Goal: Task Accomplishment & Management: Complete application form

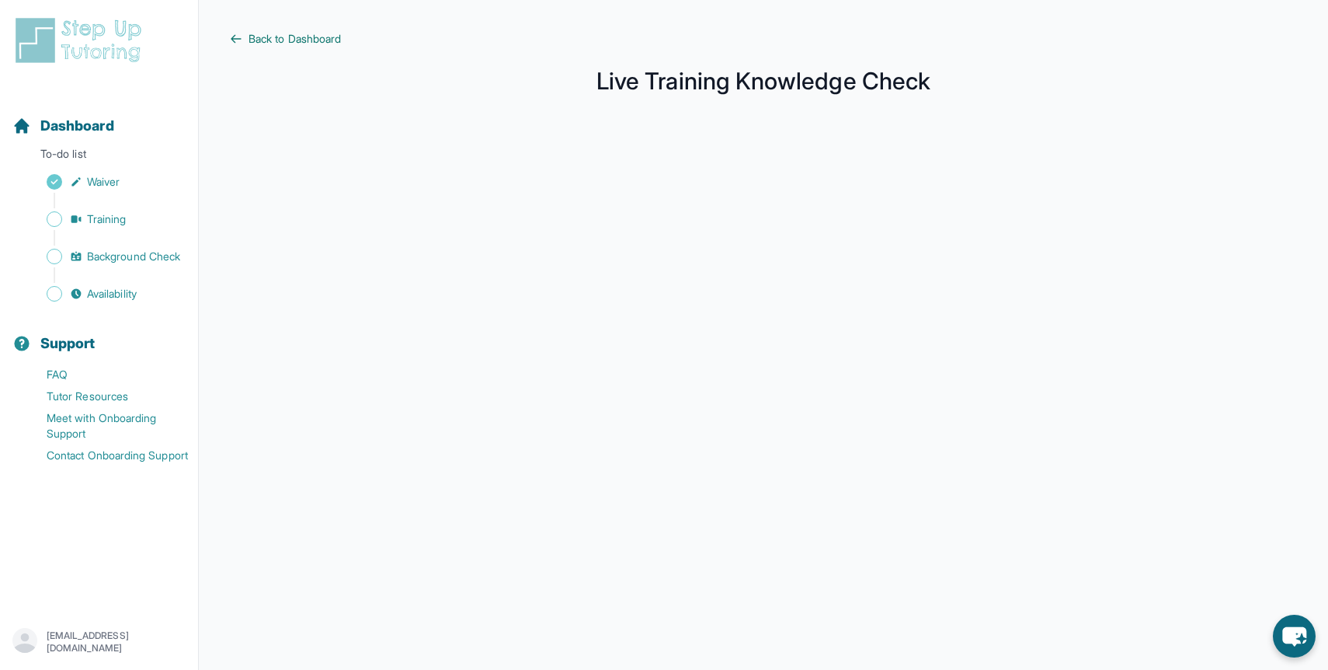
click at [285, 33] on span "Back to Dashboard" at bounding box center [295, 39] width 92 height 16
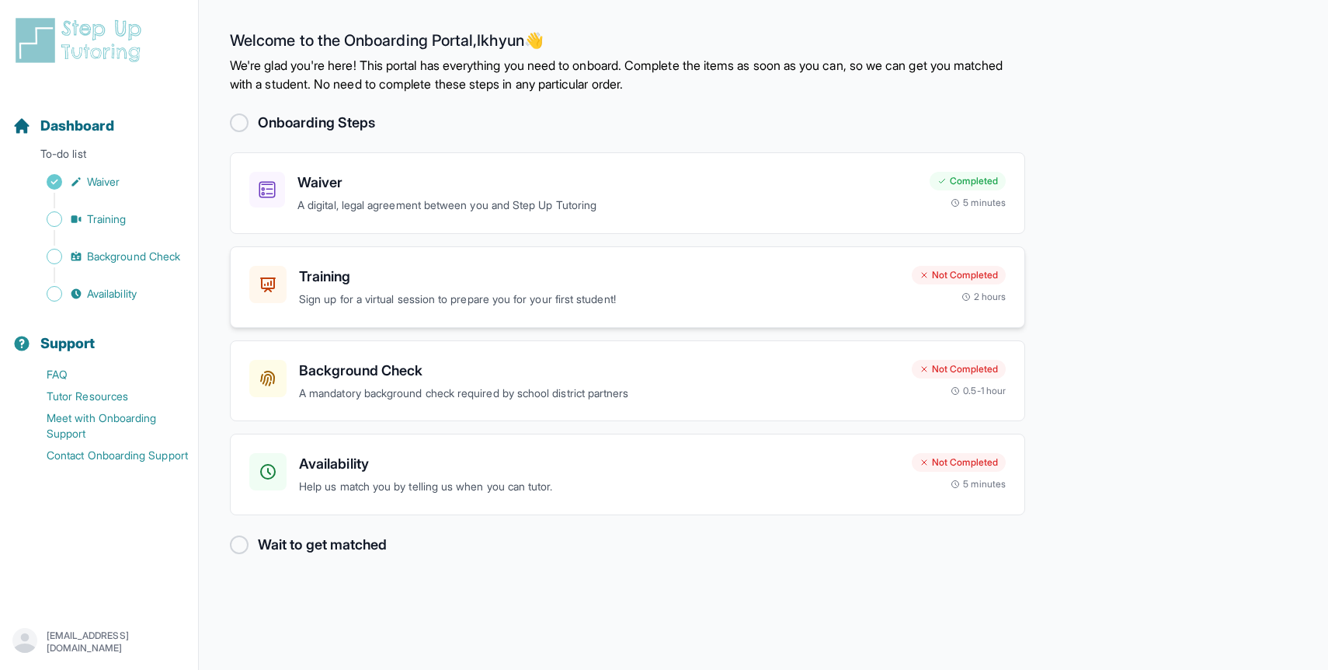
click at [364, 273] on h3 "Training" at bounding box center [599, 277] width 600 height 22
click at [572, 471] on h3 "Availability" at bounding box center [599, 464] width 600 height 22
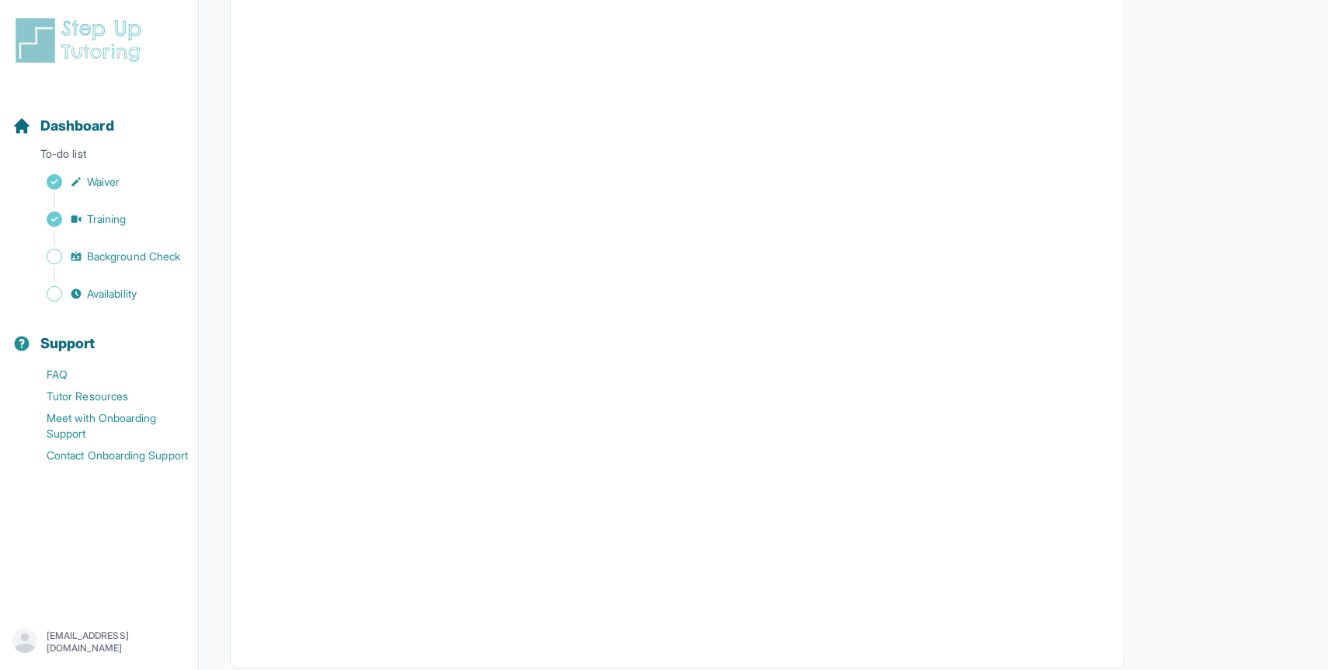
scroll to position [233, 0]
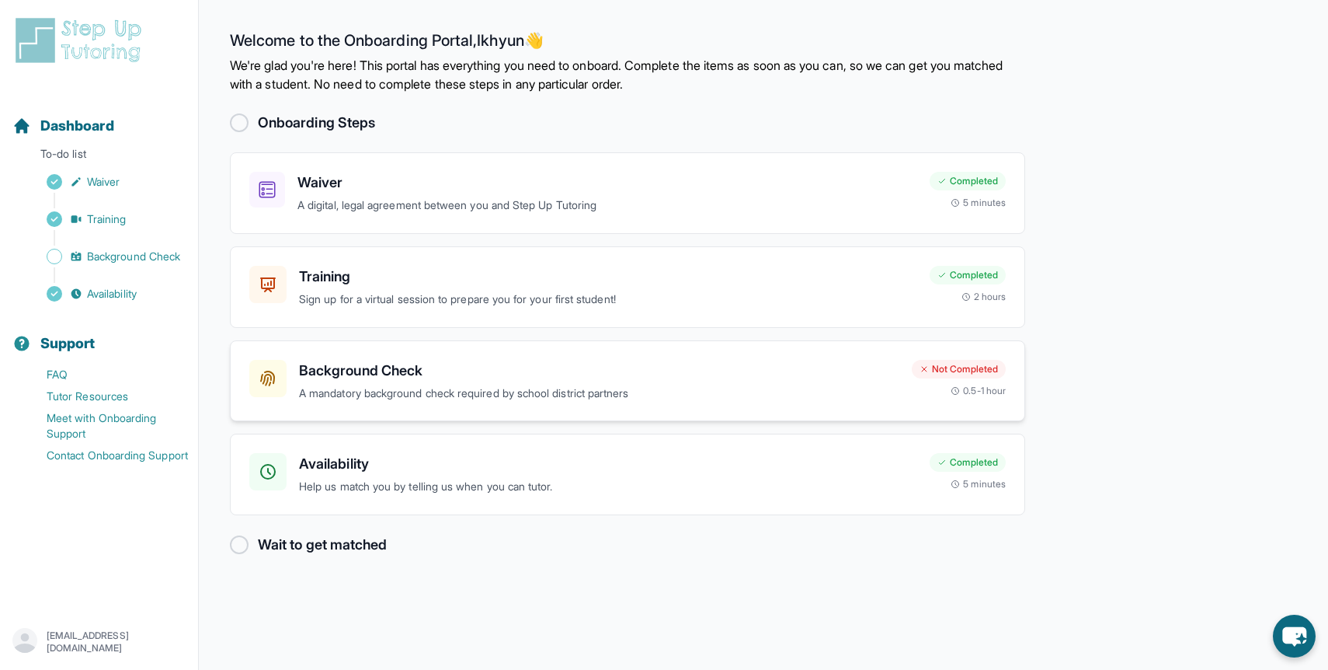
click at [428, 360] on h3 "Background Check" at bounding box center [599, 371] width 600 height 22
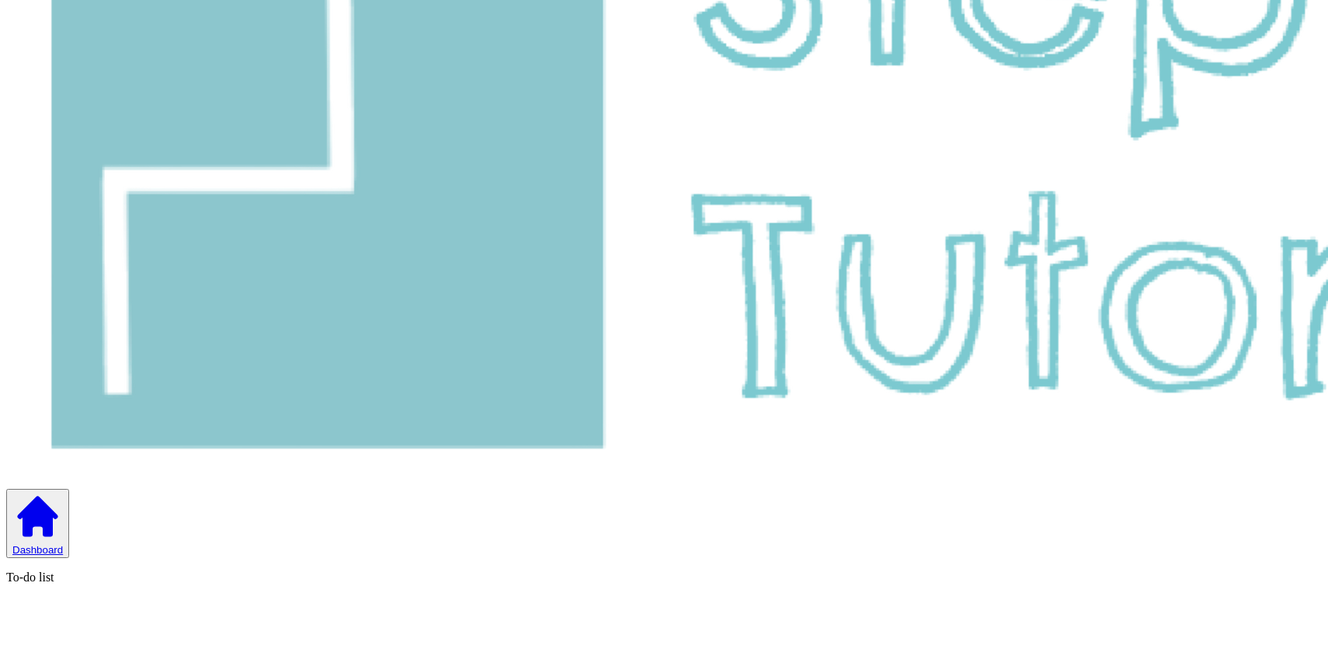
scroll to position [303, 0]
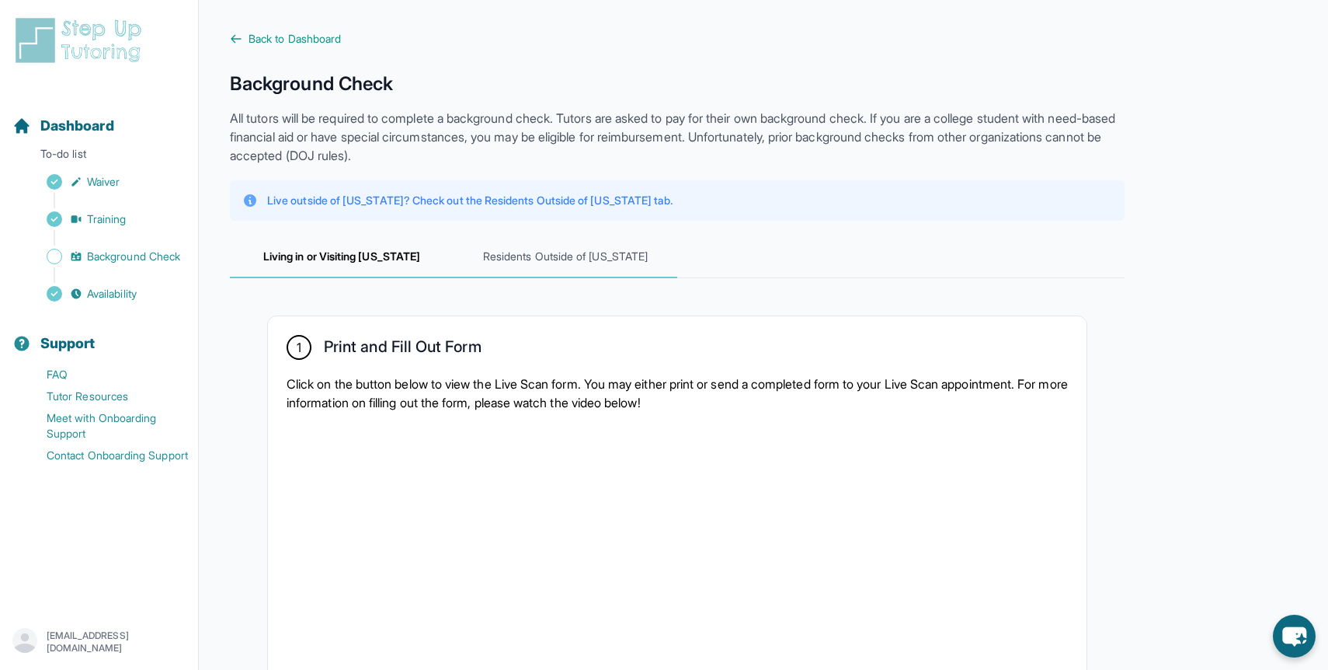
click at [511, 252] on span "Residents Outside of California" at bounding box center [566, 257] width 224 height 42
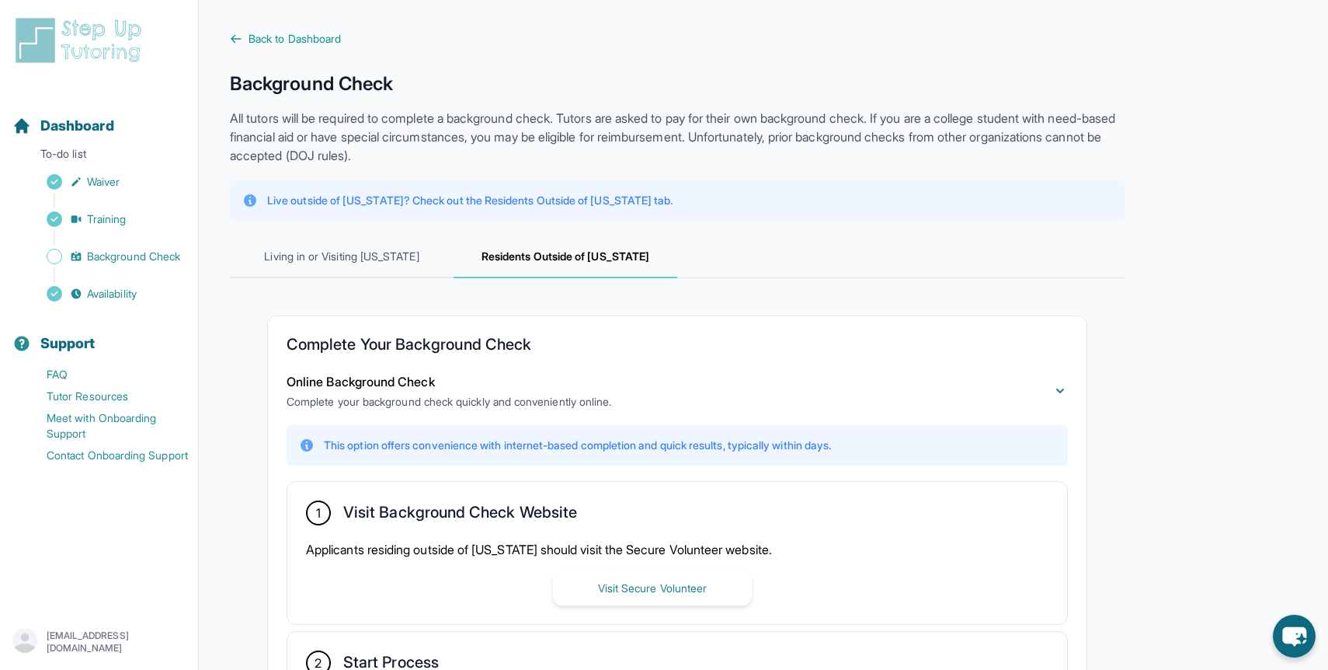
scroll to position [6, 0]
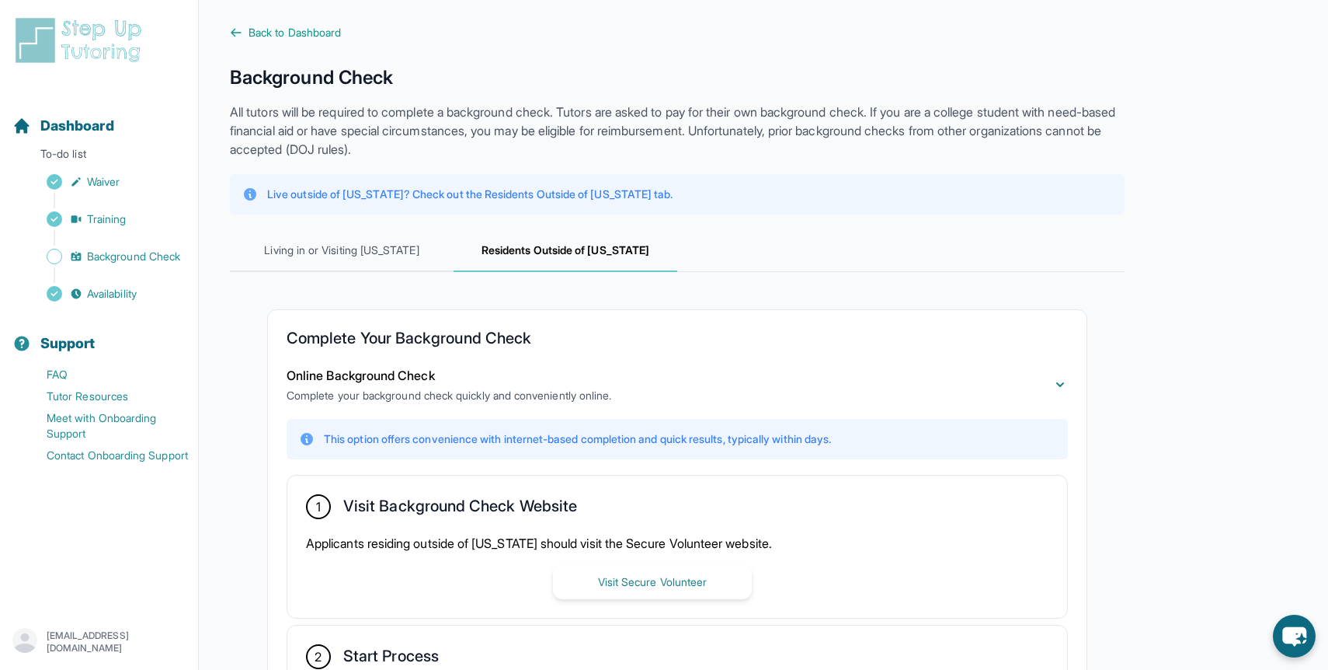
click at [509, 134] on p "All tutors will be required to complete a background check. Tutors are asked to…" at bounding box center [677, 131] width 895 height 56
click at [471, 137] on p "All tutors will be required to complete a background check. Tutors are asked to…" at bounding box center [677, 131] width 895 height 56
click at [458, 137] on p "All tutors will be required to complete a background check. Tutors are asked to…" at bounding box center [677, 131] width 895 height 56
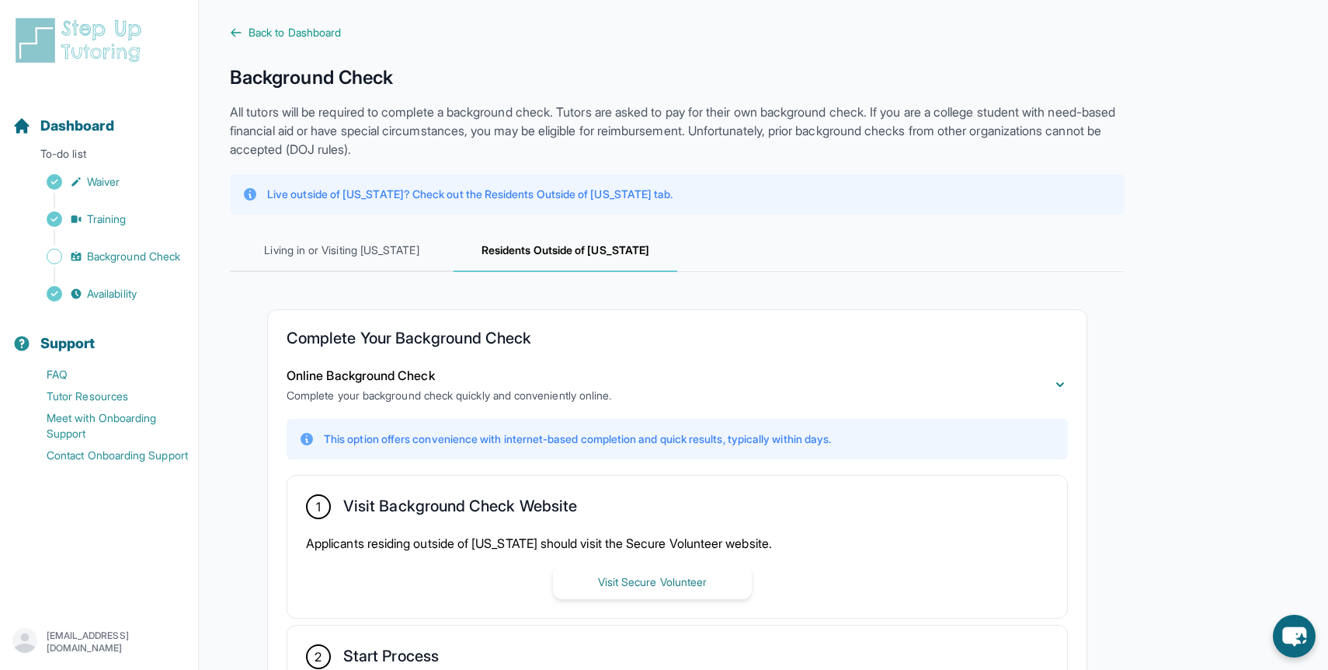
click at [458, 137] on p "All tutors will be required to complete a background check. Tutors are asked to…" at bounding box center [677, 131] width 895 height 56
click at [419, 245] on span "Living in or Visiting California" at bounding box center [342, 251] width 224 height 42
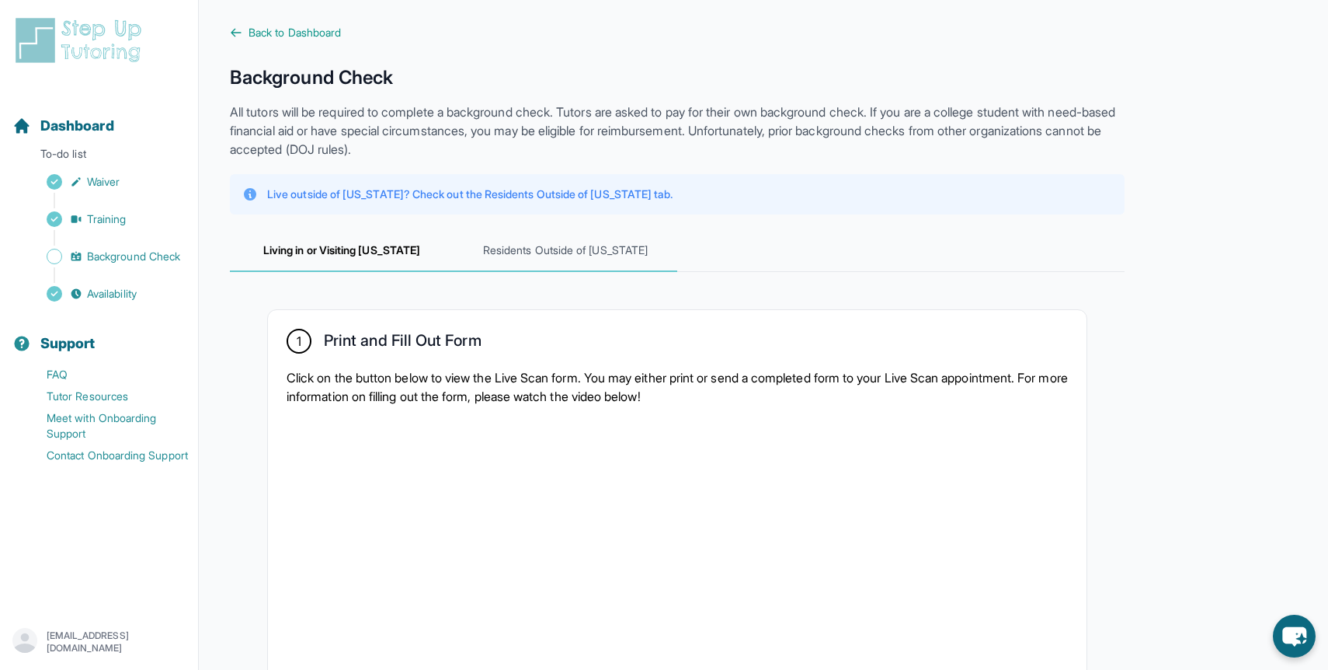
click at [532, 252] on span "Residents Outside of California" at bounding box center [566, 251] width 224 height 42
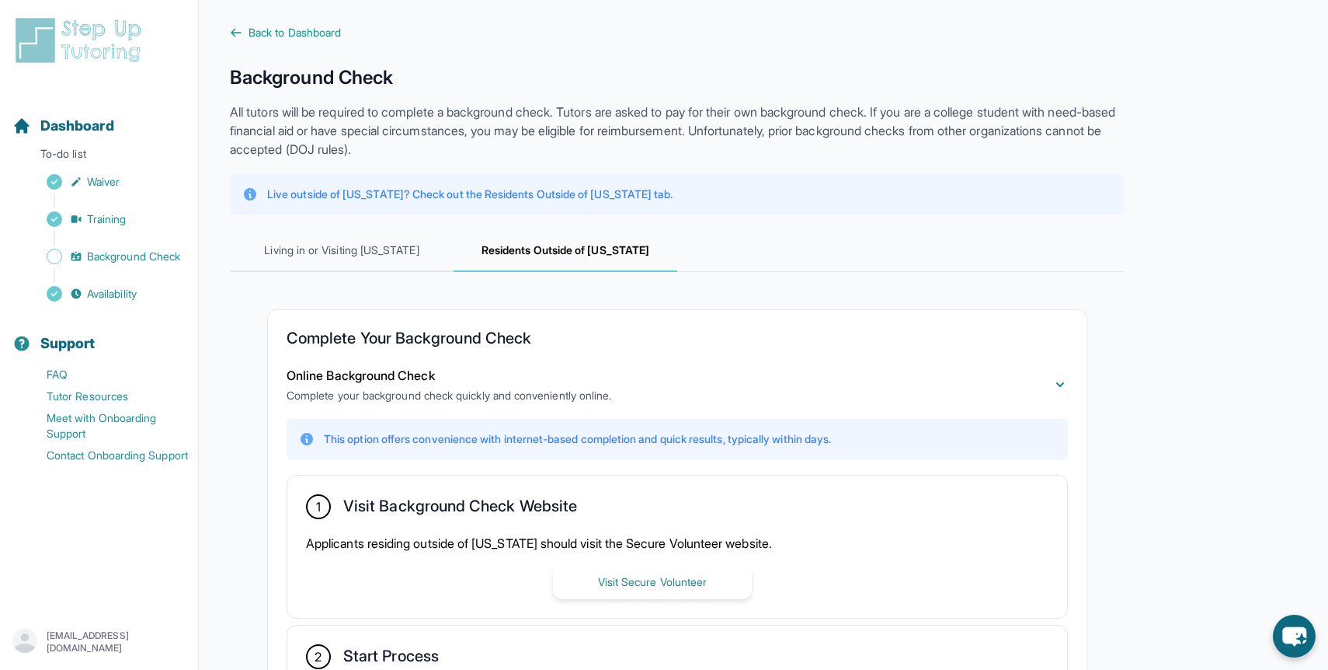
click at [613, 151] on p "All tutors will be required to complete a background check. Tutors are asked to…" at bounding box center [677, 131] width 895 height 56
click at [609, 139] on p "All tutors will be required to complete a background check. Tutors are asked to…" at bounding box center [677, 131] width 895 height 56
click at [598, 138] on p "All tutors will be required to complete a background check. Tutors are asked to…" at bounding box center [677, 131] width 895 height 56
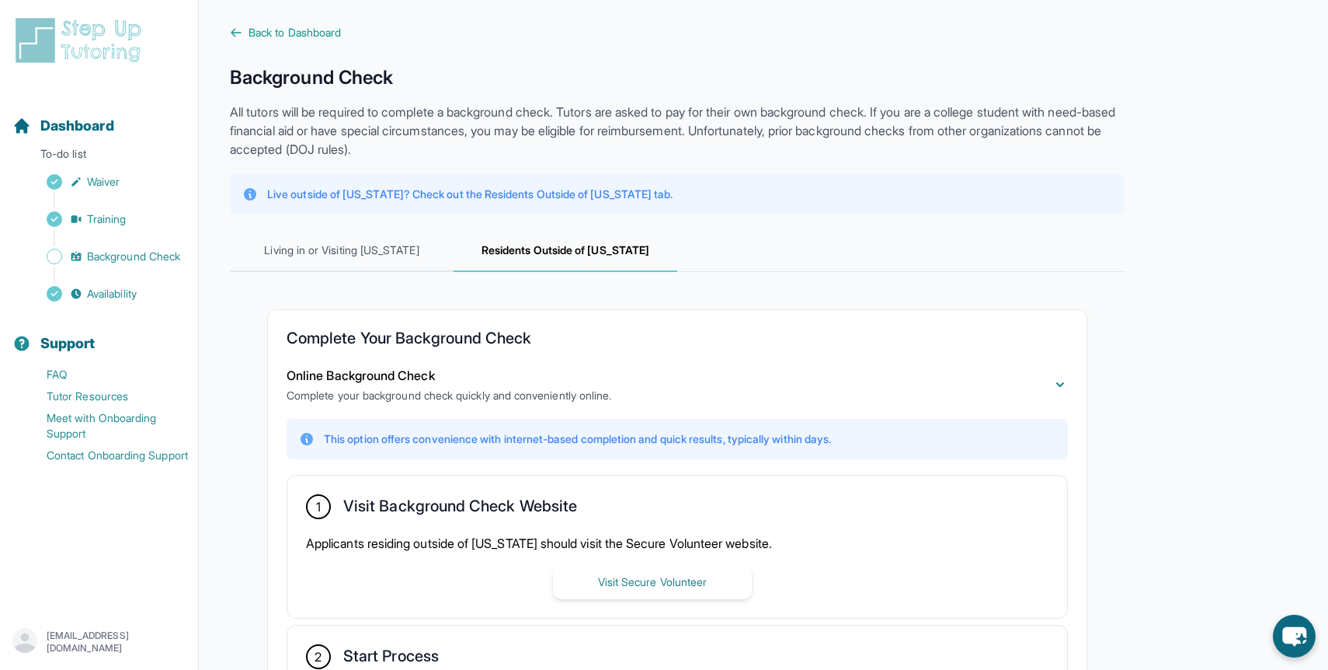
click at [598, 138] on p "All tutors will be required to complete a background check. Tutors are asked to…" at bounding box center [677, 131] width 895 height 56
click at [574, 135] on p "All tutors will be required to complete a background check. Tutors are asked to…" at bounding box center [677, 131] width 895 height 56
click at [581, 134] on p "All tutors will be required to complete a background check. Tutors are asked to…" at bounding box center [677, 131] width 895 height 56
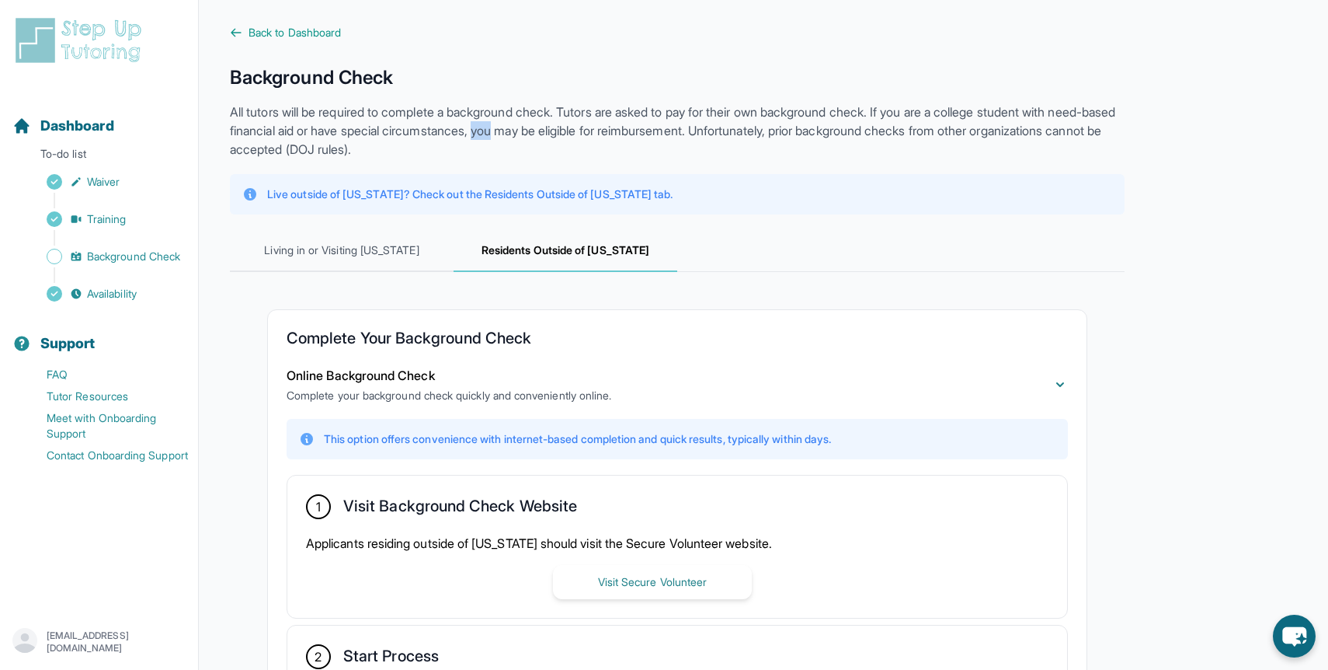
click at [583, 134] on p "All tutors will be required to complete a background check. Tutors are asked to…" at bounding box center [677, 131] width 895 height 56
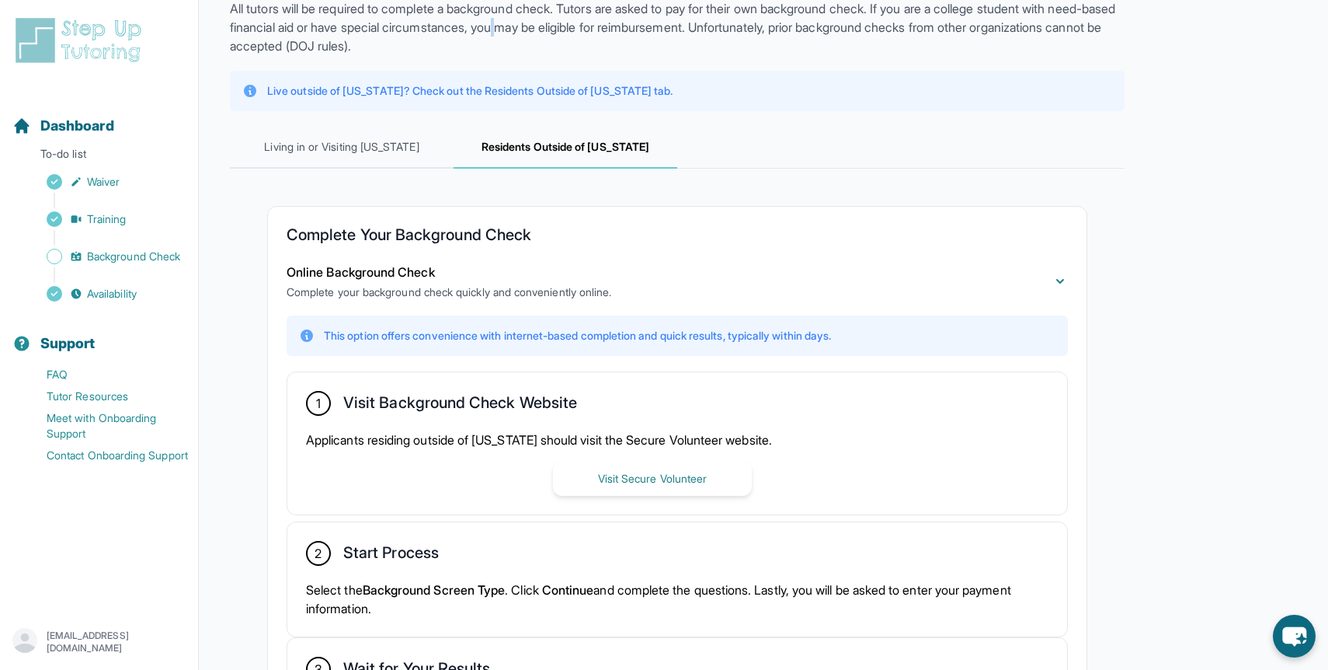
scroll to position [286, 0]
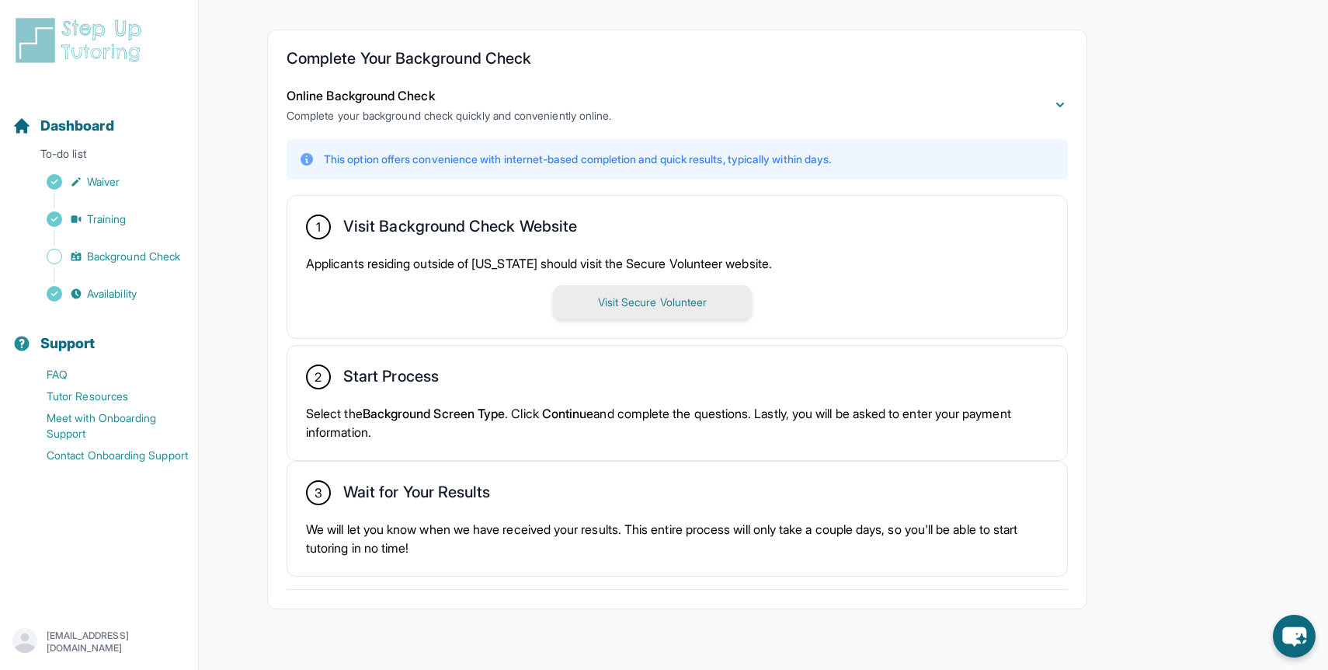
click at [636, 296] on button "Visit Secure Volunteer" at bounding box center [652, 302] width 199 height 34
click at [515, 423] on p "Select the Background Screen Type . Click Continue and complete the questions. …" at bounding box center [677, 422] width 743 height 37
click at [506, 412] on span "Background Screen Type" at bounding box center [434, 413] width 143 height 16
click at [503, 412] on span "Background Screen Type" at bounding box center [434, 413] width 143 height 16
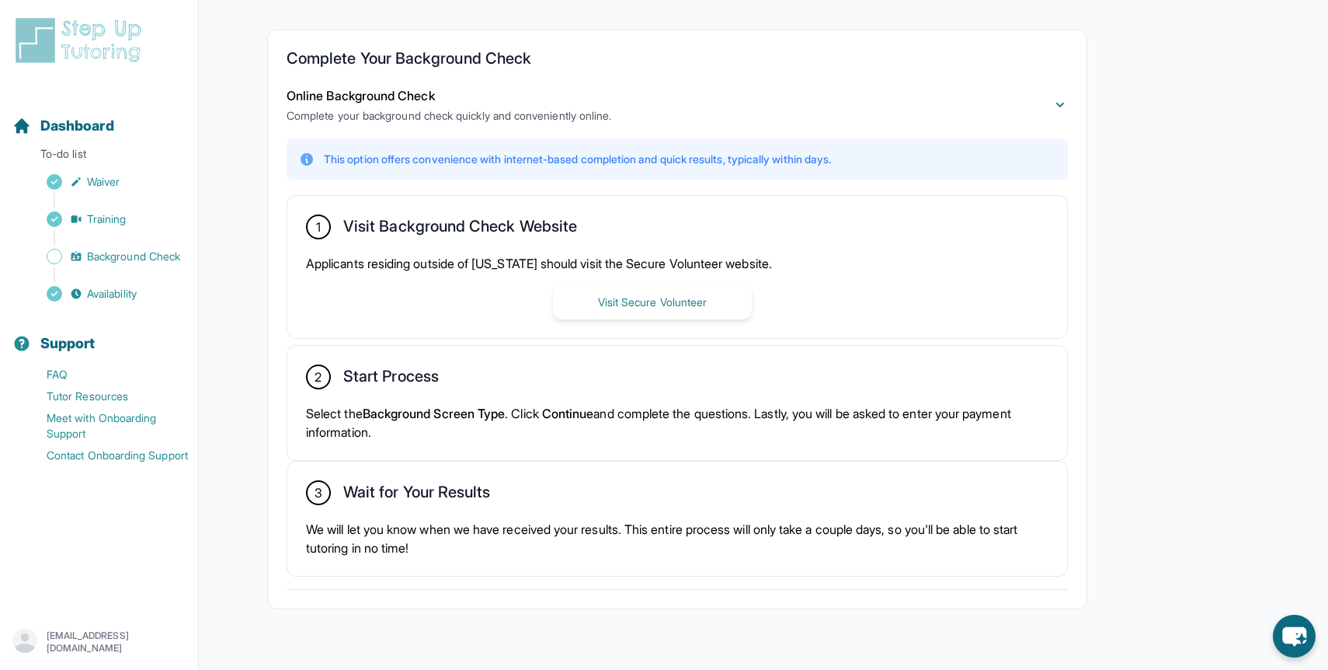
click at [503, 412] on span "Background Screen Type" at bounding box center [434, 413] width 143 height 16
click at [496, 412] on span "Background Screen Type" at bounding box center [434, 413] width 143 height 16
click at [527, 559] on div "3 Wait for Your Results We will let you know when we have received your results…" at bounding box center [677, 518] width 780 height 114
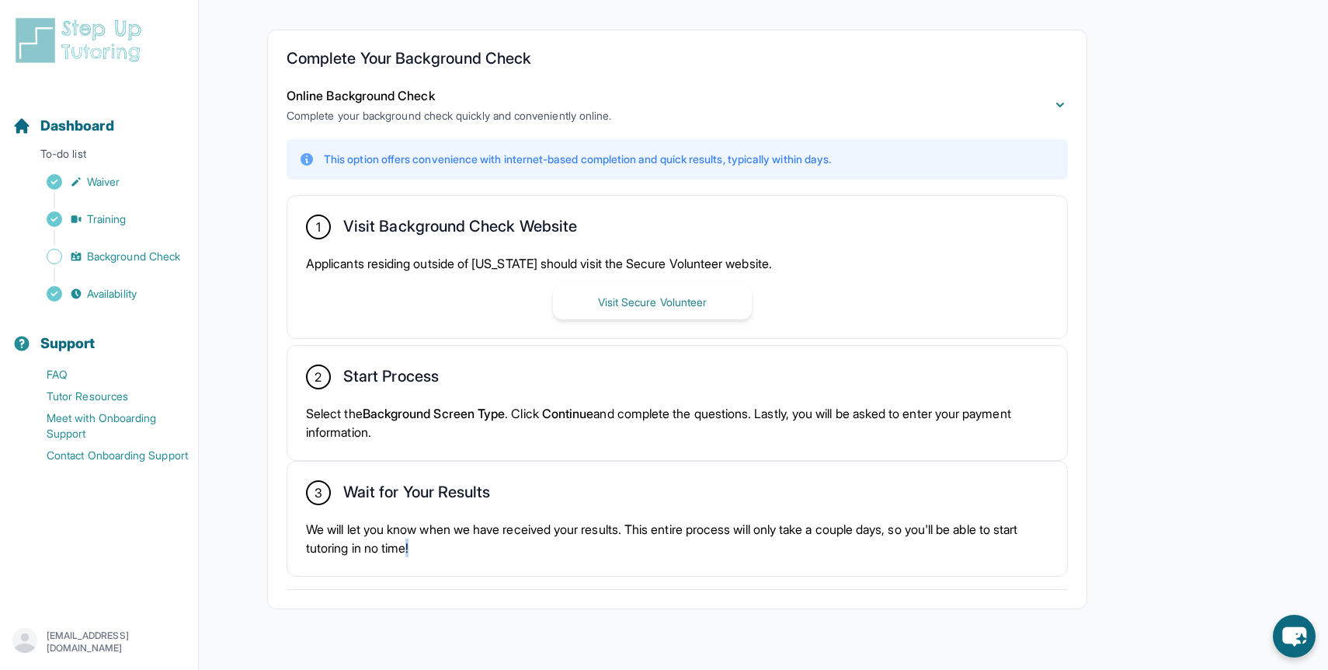
click at [507, 528] on p "We will let you know when we have received your results. This entire process wi…" at bounding box center [677, 538] width 743 height 37
click at [511, 527] on p "We will let you know when we have received your results. This entire process wi…" at bounding box center [677, 538] width 743 height 37
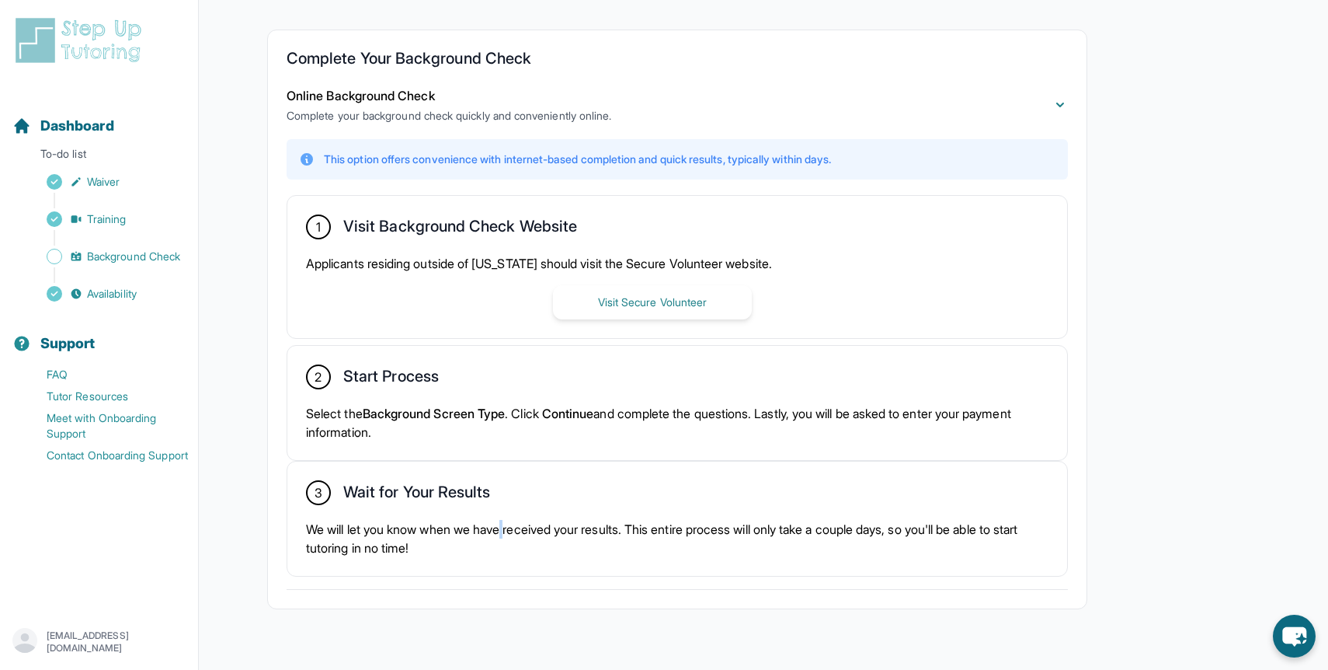
click at [511, 527] on p "We will let you know when we have received your results. This entire process wi…" at bounding box center [677, 538] width 743 height 37
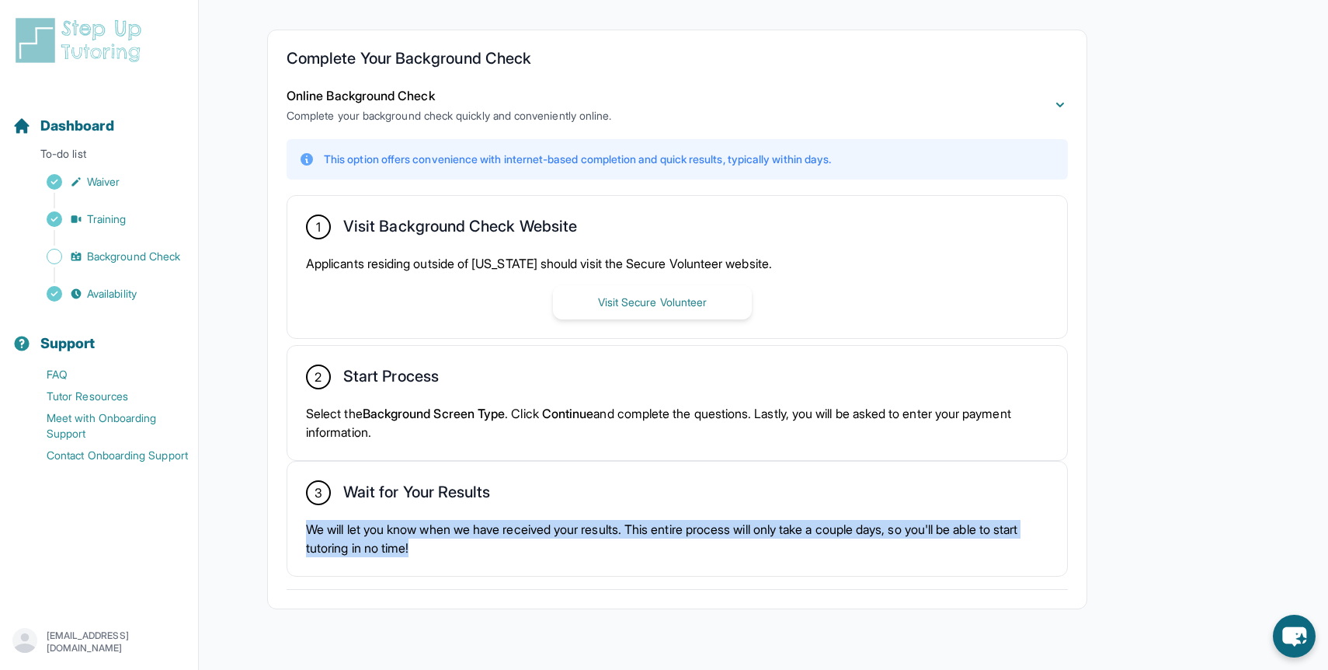
click at [511, 527] on p "We will let you know when we have received your results. This entire process wi…" at bounding box center [677, 538] width 743 height 37
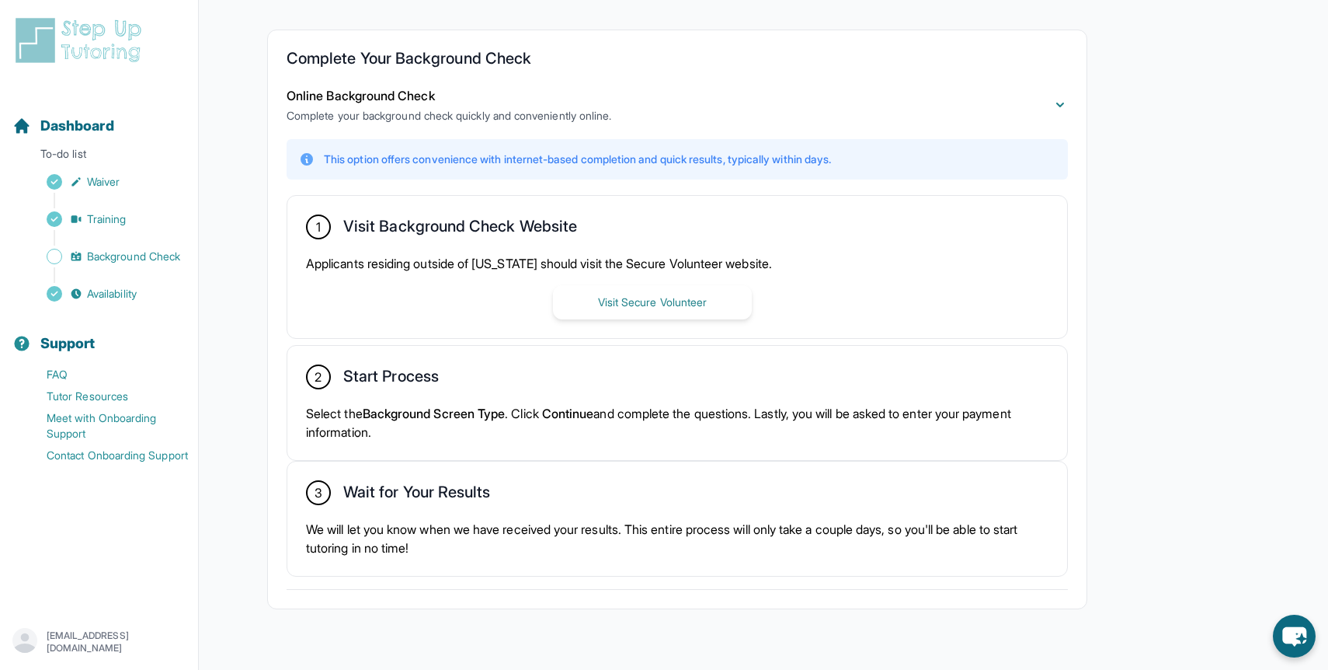
click at [511, 527] on p "We will let you know when we have received your results. This entire process wi…" at bounding box center [677, 538] width 743 height 37
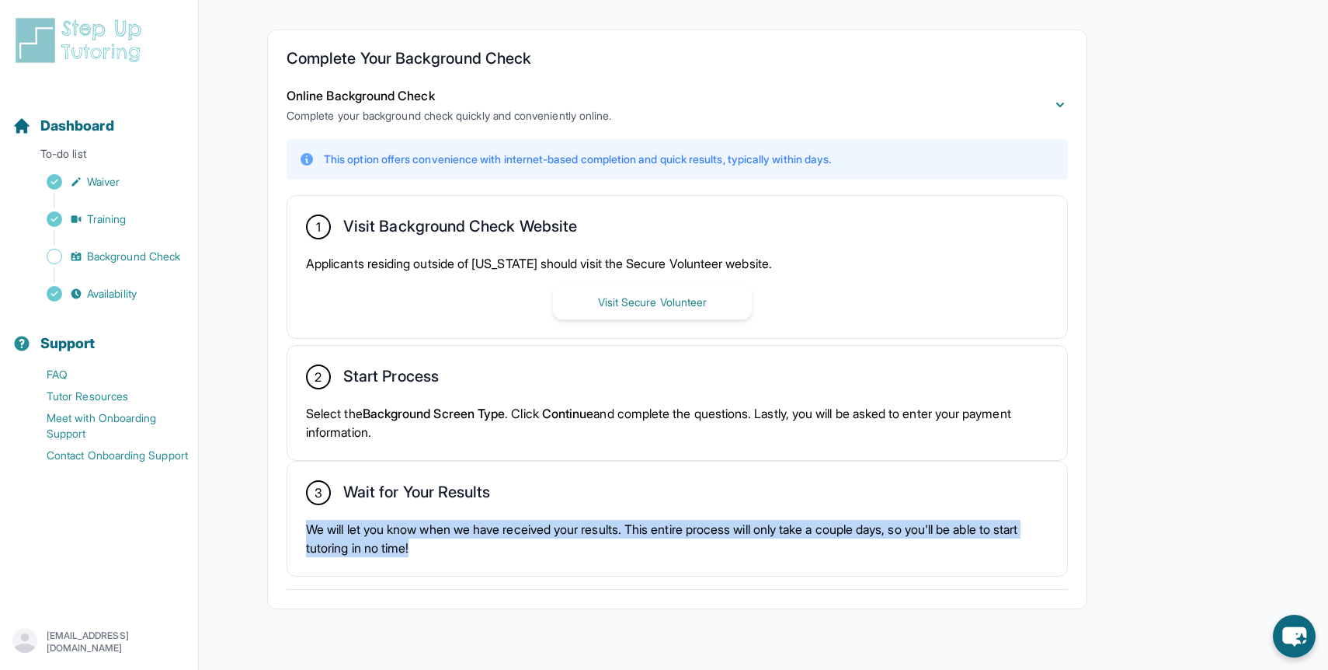
click at [500, 361] on div "2 Start Process Select the Background Screen Type . Click Continue and complete…" at bounding box center [677, 403] width 780 height 114
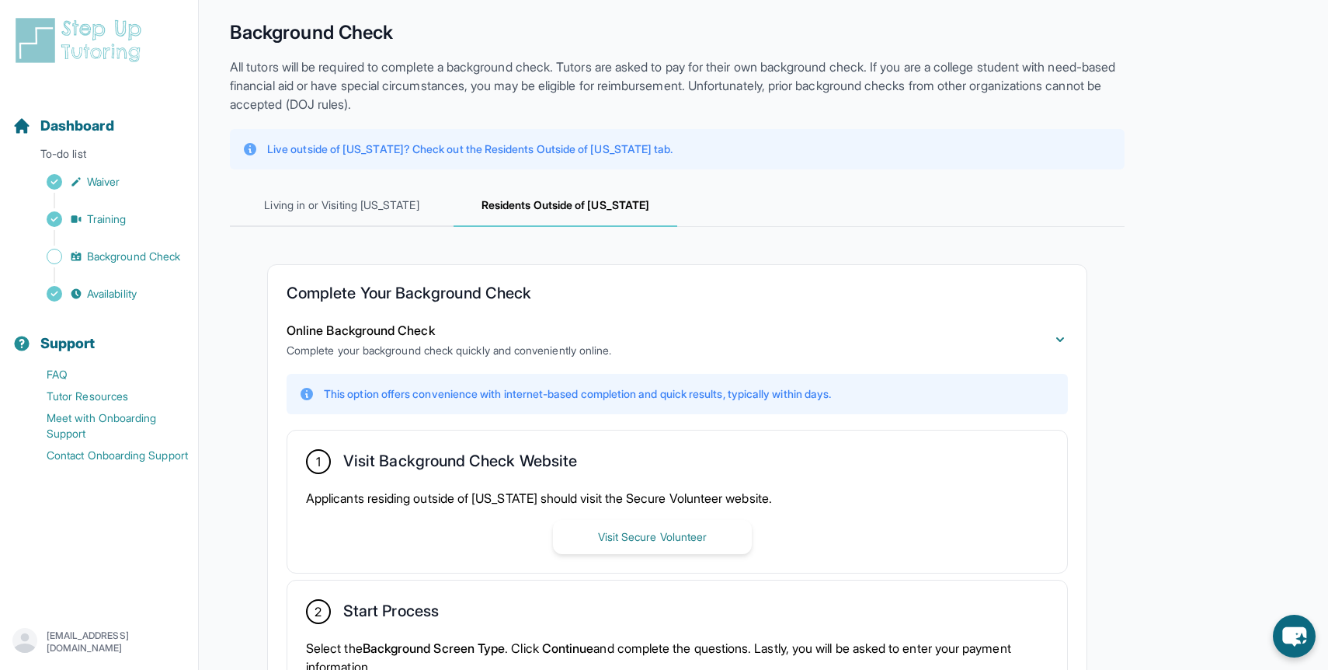
scroll to position [0, 0]
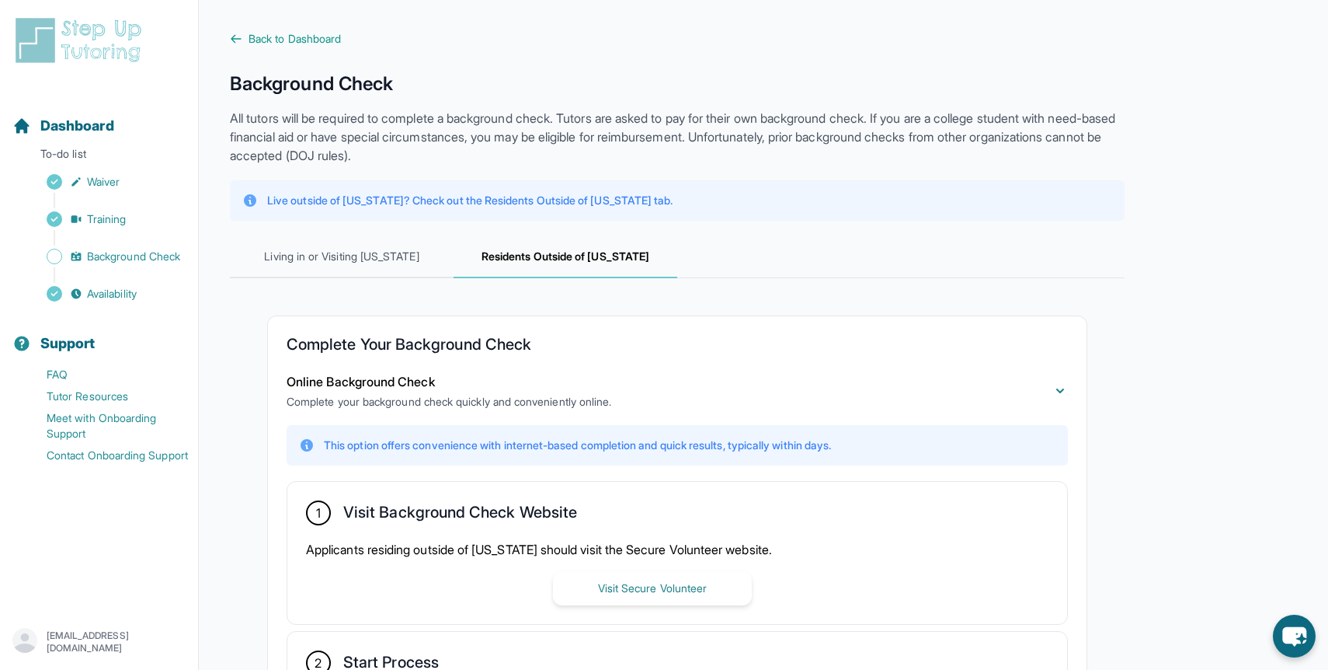
click at [565, 105] on div "**********" at bounding box center [677, 501] width 895 height 861
click at [576, 109] on p "All tutors will be required to complete a background check. Tutors are asked to…" at bounding box center [677, 137] width 895 height 56
click at [576, 113] on p "All tutors will be required to complete a background check. Tutors are asked to…" at bounding box center [677, 137] width 895 height 56
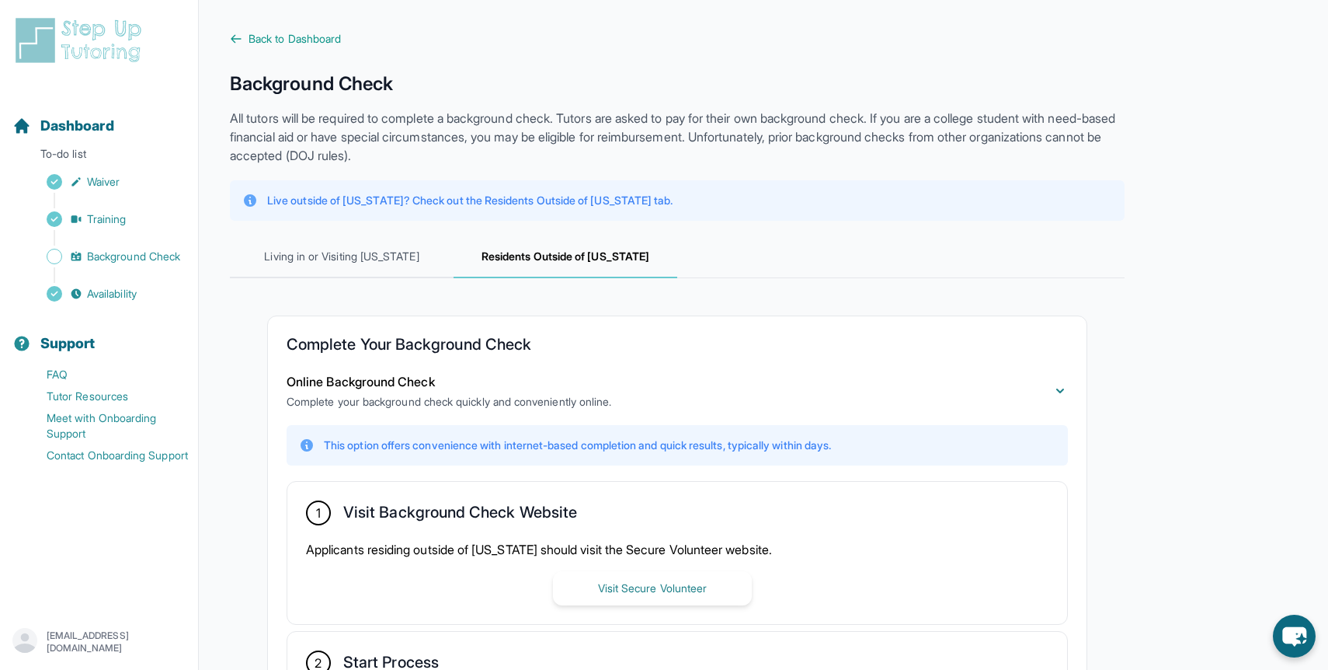
click at [576, 113] on p "All tutors will be required to complete a background check. Tutors are asked to…" at bounding box center [677, 137] width 895 height 56
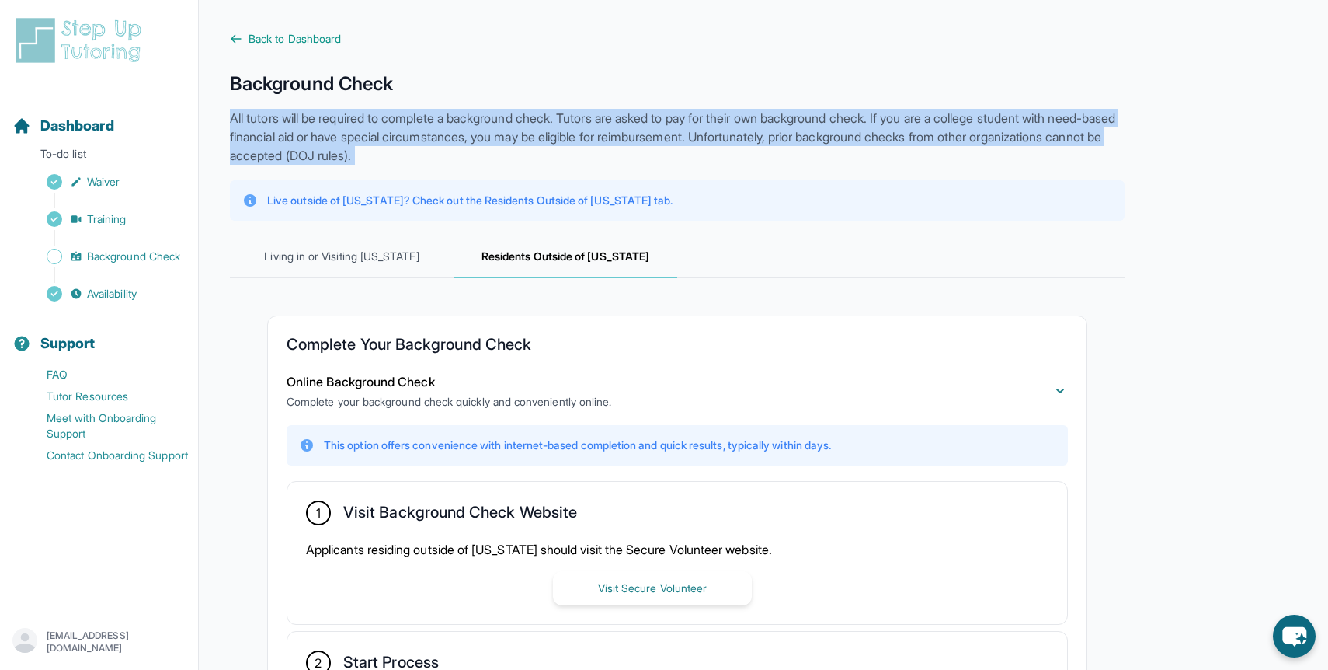
click at [576, 113] on p "All tutors will be required to complete a background check. Tutors are asked to…" at bounding box center [677, 137] width 895 height 56
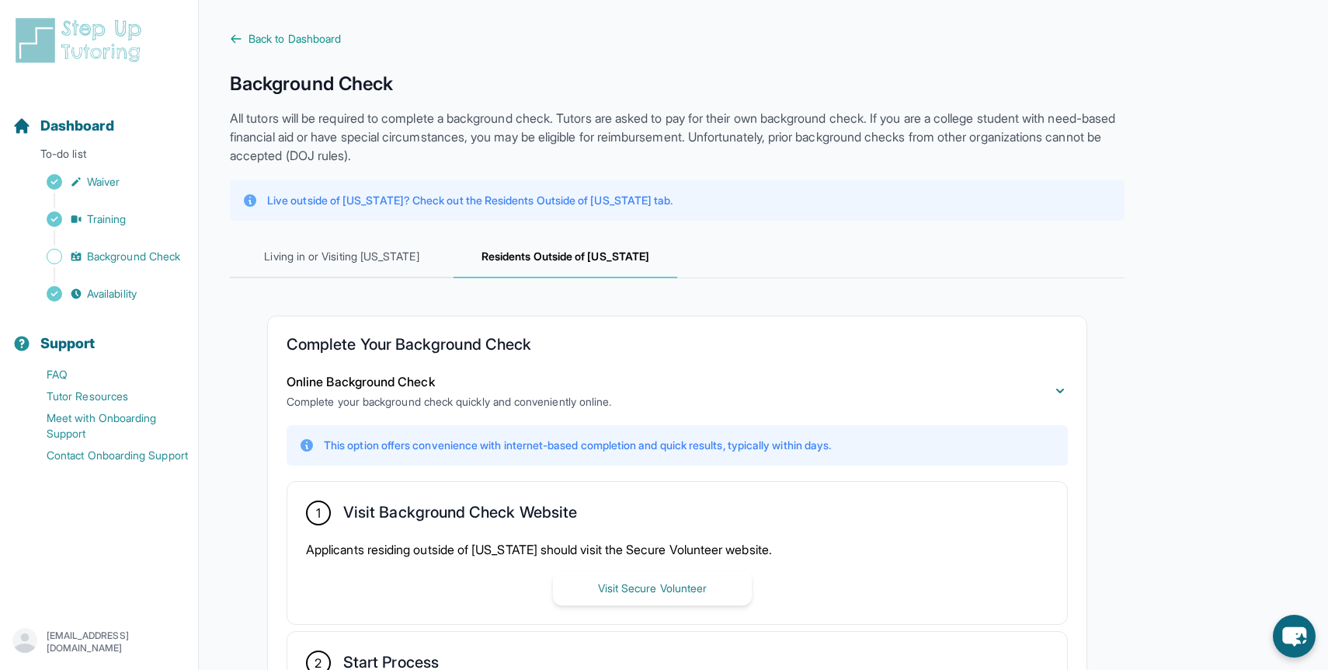
click at [576, 113] on p "All tutors will be required to complete a background check. Tutors are asked to…" at bounding box center [677, 137] width 895 height 56
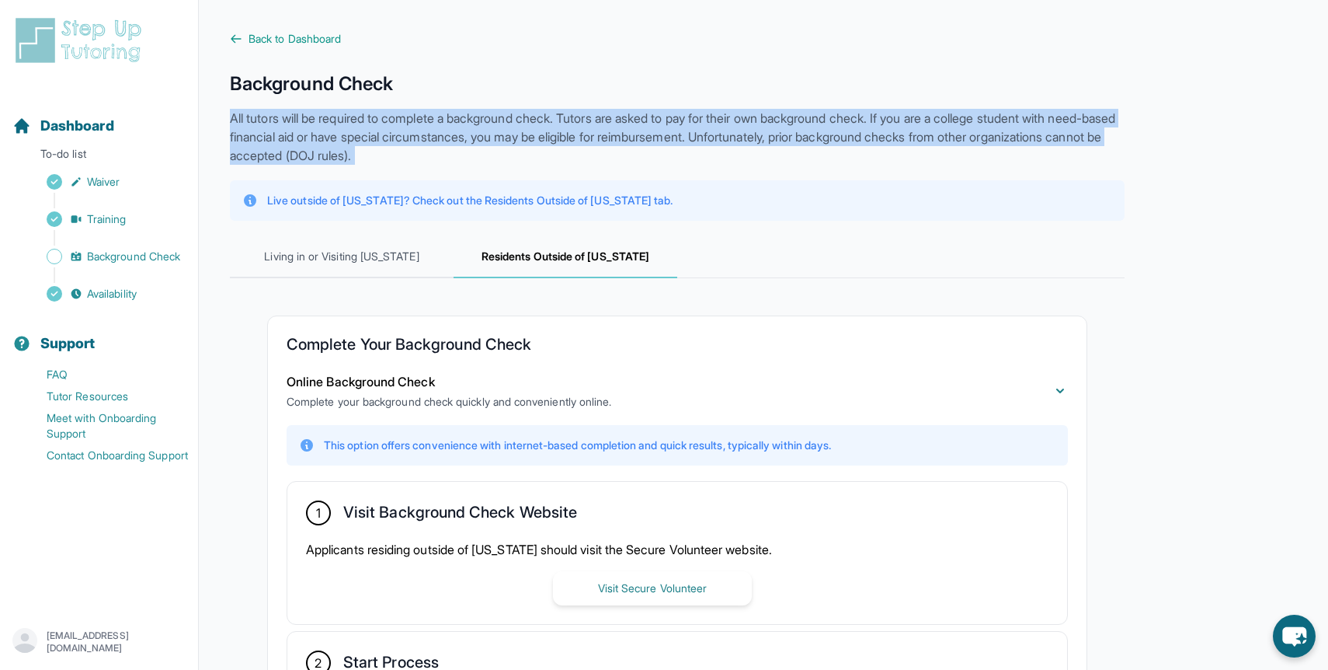
click at [576, 113] on p "All tutors will be required to complete a background check. Tutors are asked to…" at bounding box center [677, 137] width 895 height 56
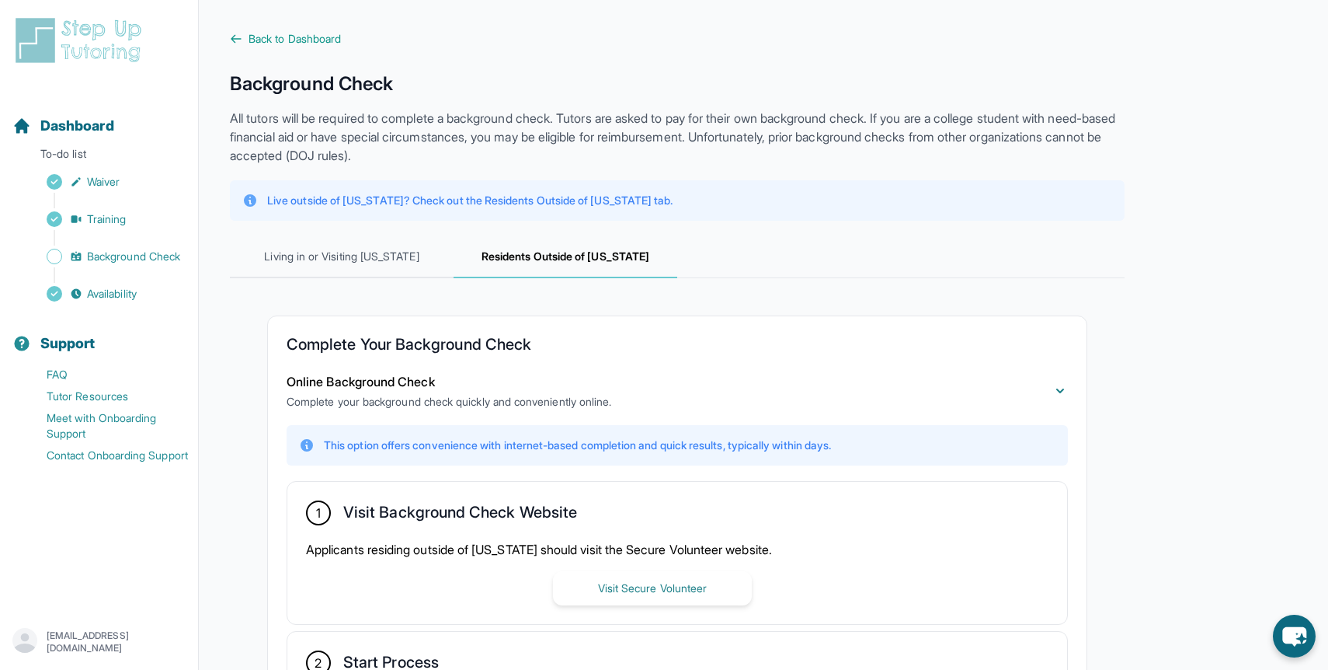
click at [576, 113] on p "All tutors will be required to complete a background check. Tutors are asked to…" at bounding box center [677, 137] width 895 height 56
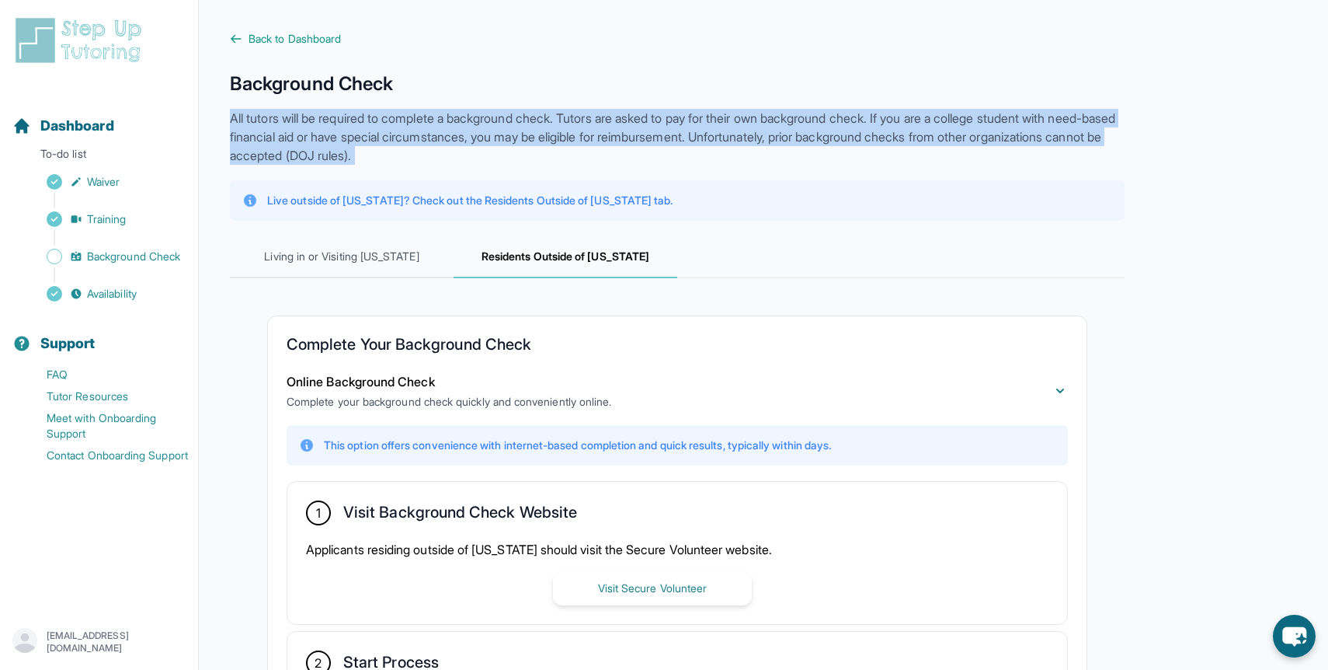
click at [576, 113] on p "All tutors will be required to complete a background check. Tutors are asked to…" at bounding box center [677, 137] width 895 height 56
click at [551, 431] on div "This option offers convenience with internet-based completion and quick results…" at bounding box center [677, 445] width 781 height 40
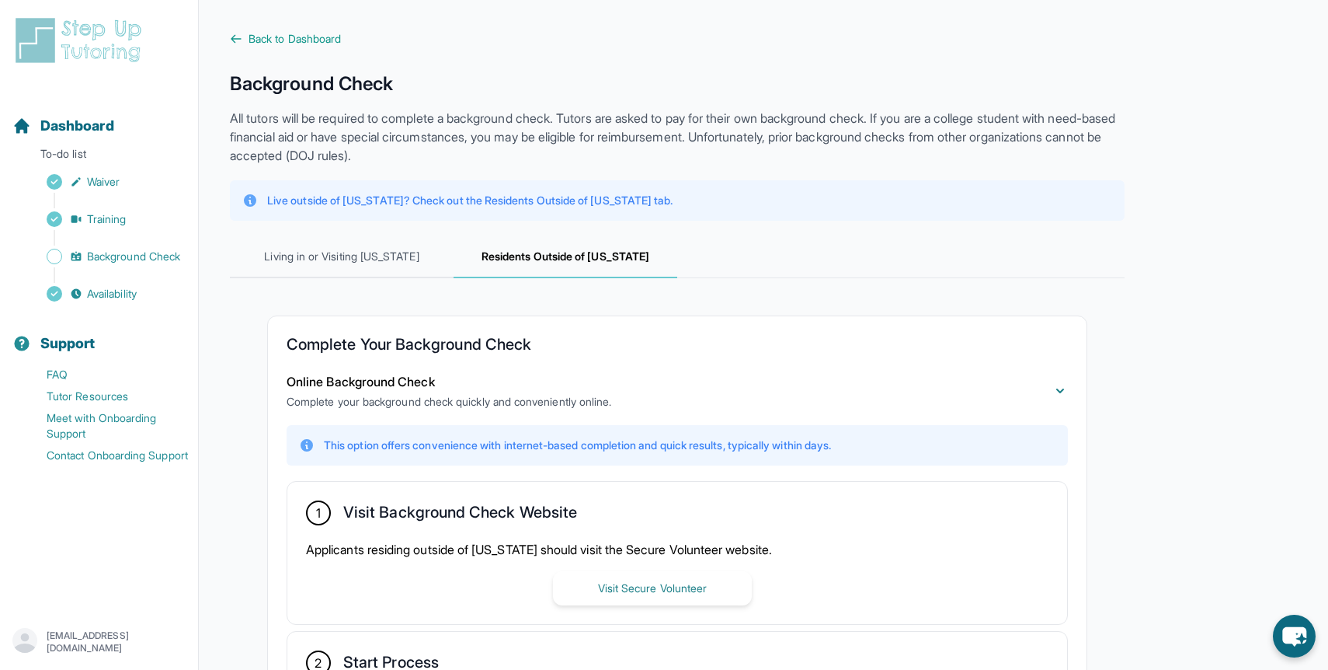
click at [551, 440] on p "This option offers convenience with internet-based completion and quick results…" at bounding box center [577, 445] width 507 height 16
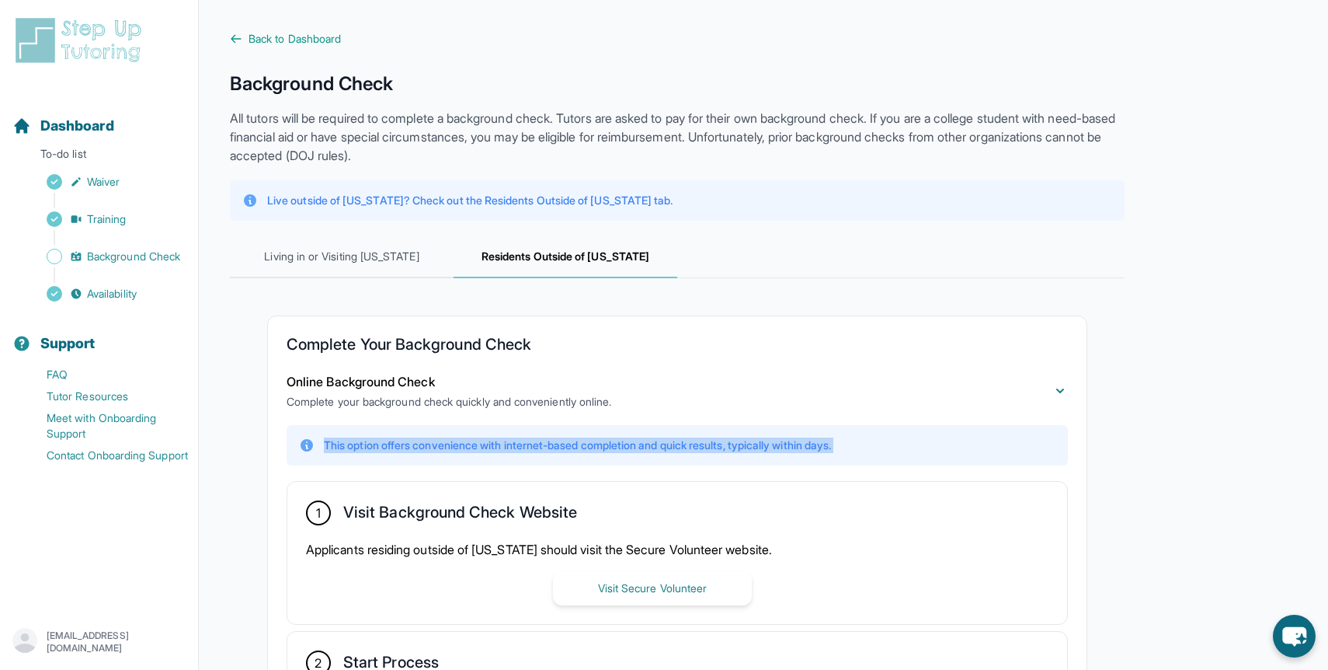
click at [551, 440] on p "This option offers convenience with internet-based completion and quick results…" at bounding box center [577, 445] width 507 height 16
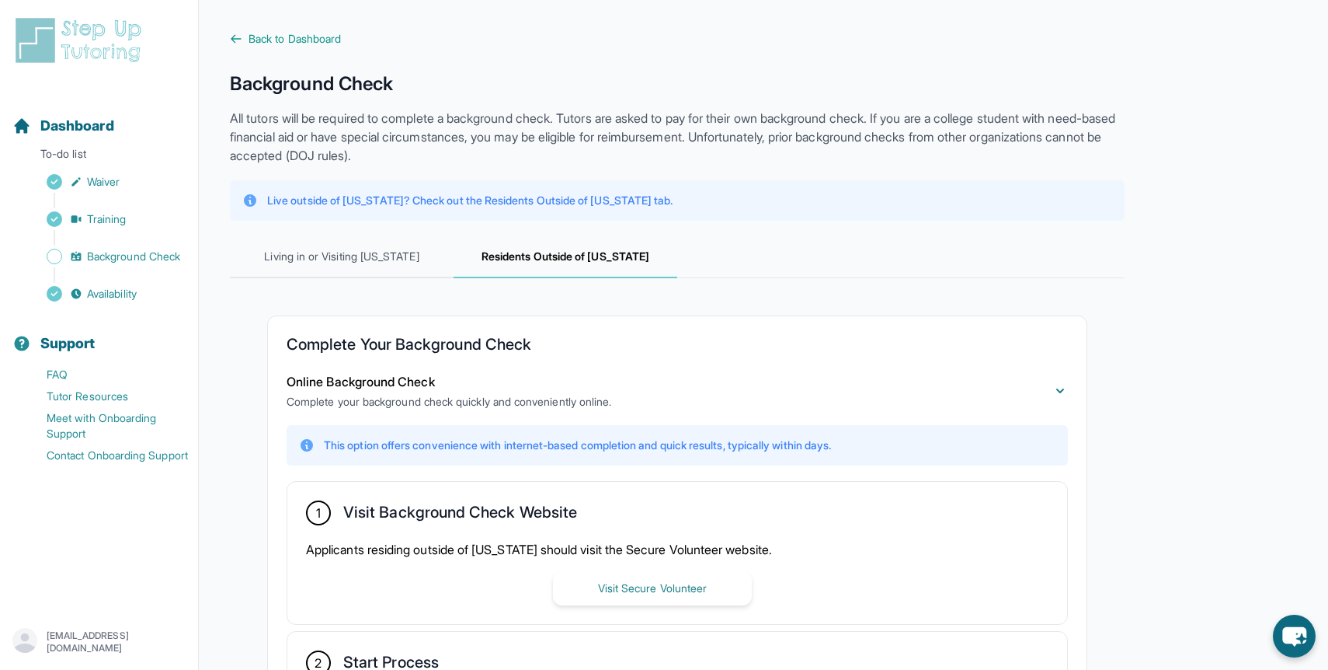
click at [551, 440] on p "This option offers convenience with internet-based completion and quick results…" at bounding box center [577, 445] width 507 height 16
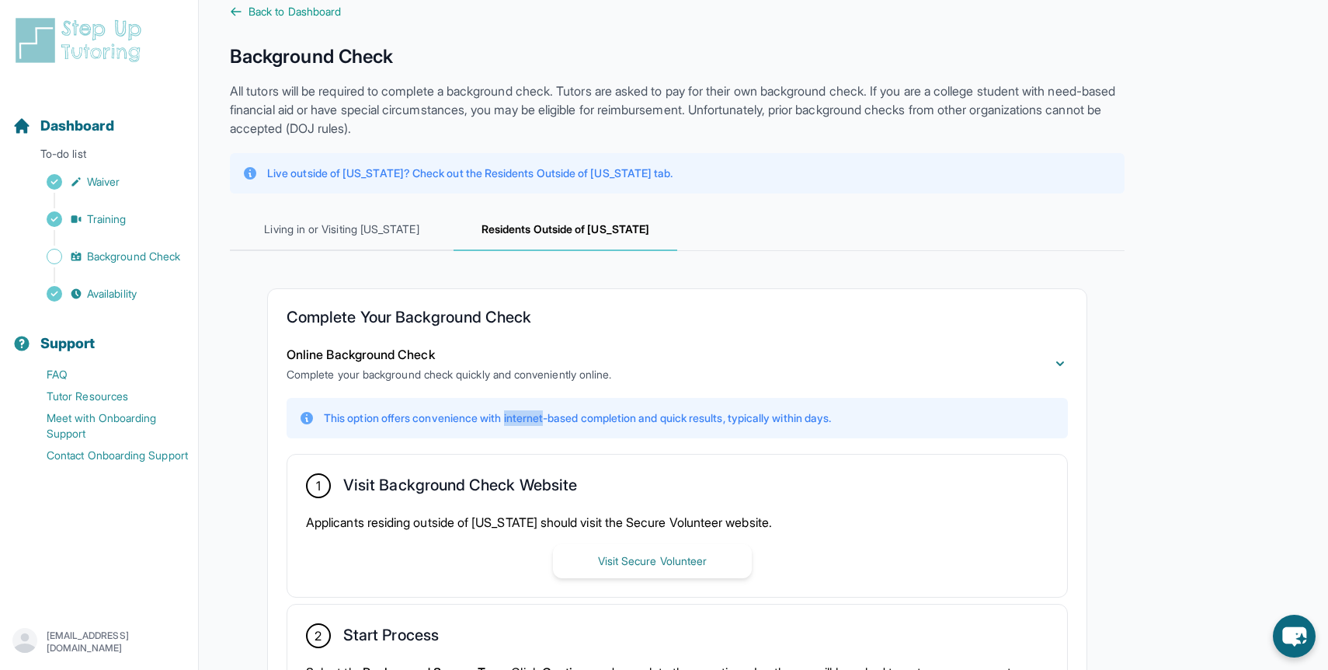
scroll to position [75, 0]
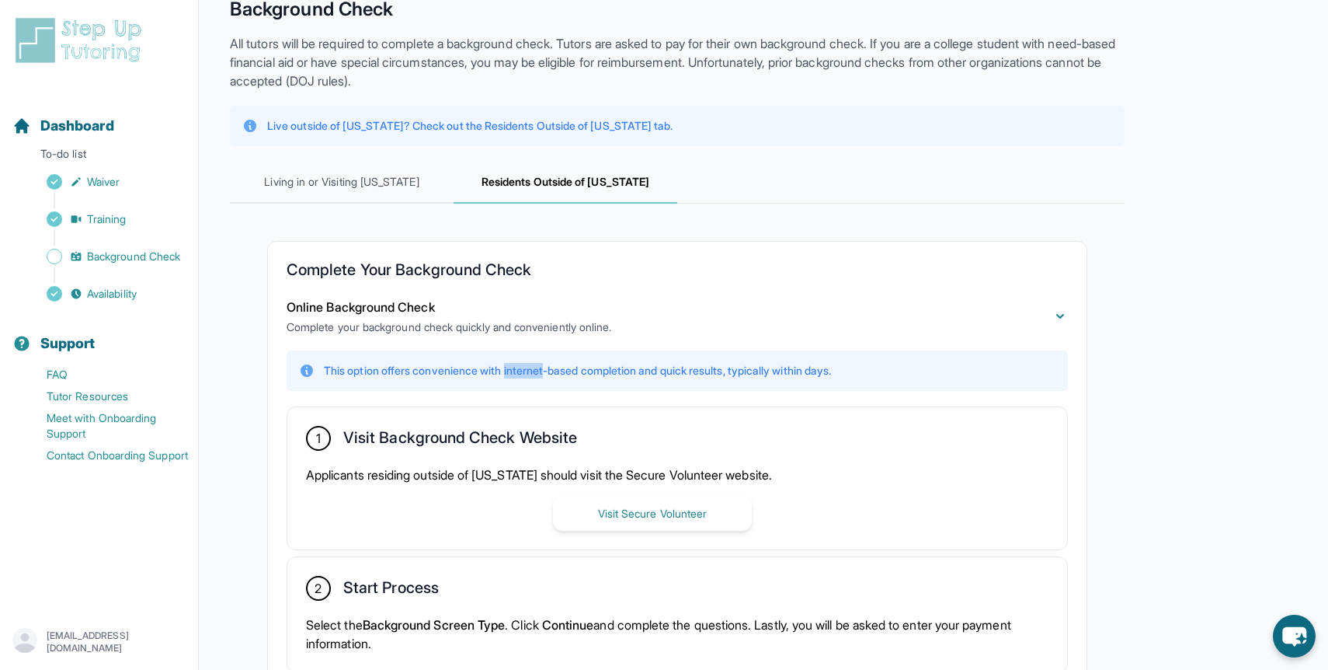
click at [508, 478] on p "Applicants residing outside of California should visit the Secure Volunteer web…" at bounding box center [677, 474] width 743 height 19
click at [555, 475] on p "Applicants residing outside of California should visit the Secure Volunteer web…" at bounding box center [677, 474] width 743 height 19
click at [539, 475] on p "Applicants residing outside of California should visit the Secure Volunteer web…" at bounding box center [677, 474] width 743 height 19
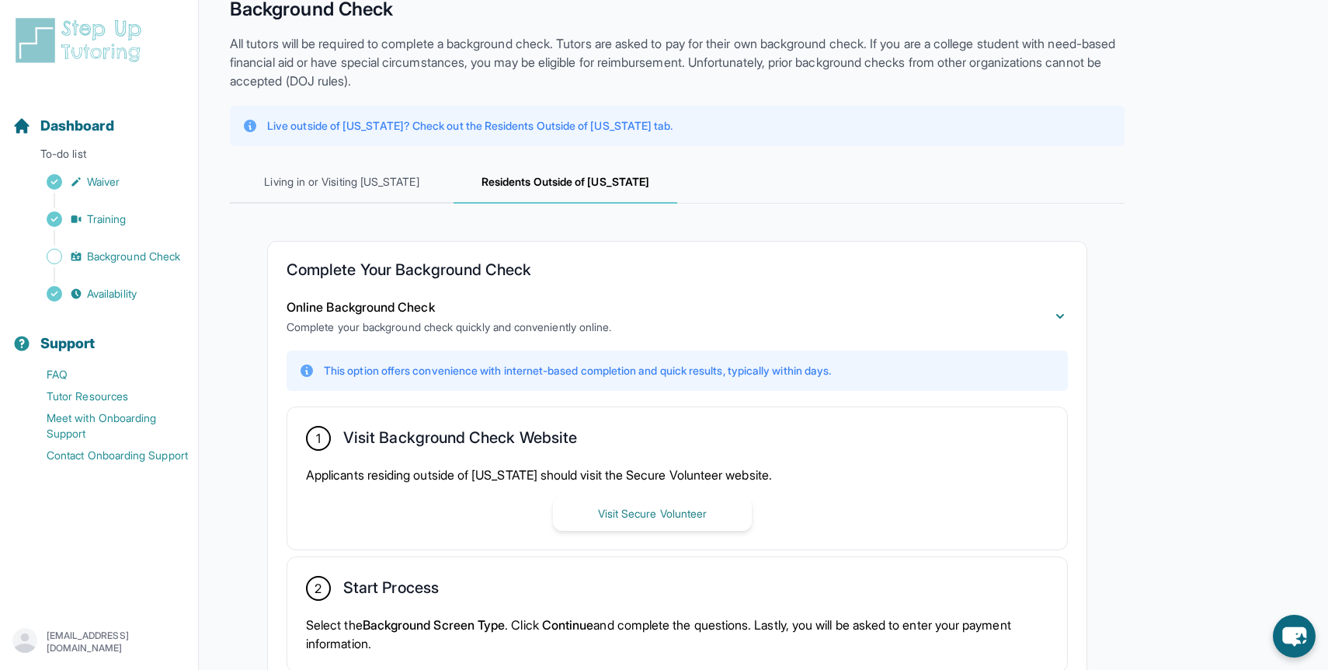
click at [539, 475] on p "Applicants residing outside of California should visit the Secure Volunteer web…" at bounding box center [677, 474] width 743 height 19
click at [528, 476] on p "Applicants residing outside of California should visit the Secure Volunteer web…" at bounding box center [677, 474] width 743 height 19
click at [535, 475] on p "Applicants residing outside of California should visit the Secure Volunteer web…" at bounding box center [677, 474] width 743 height 19
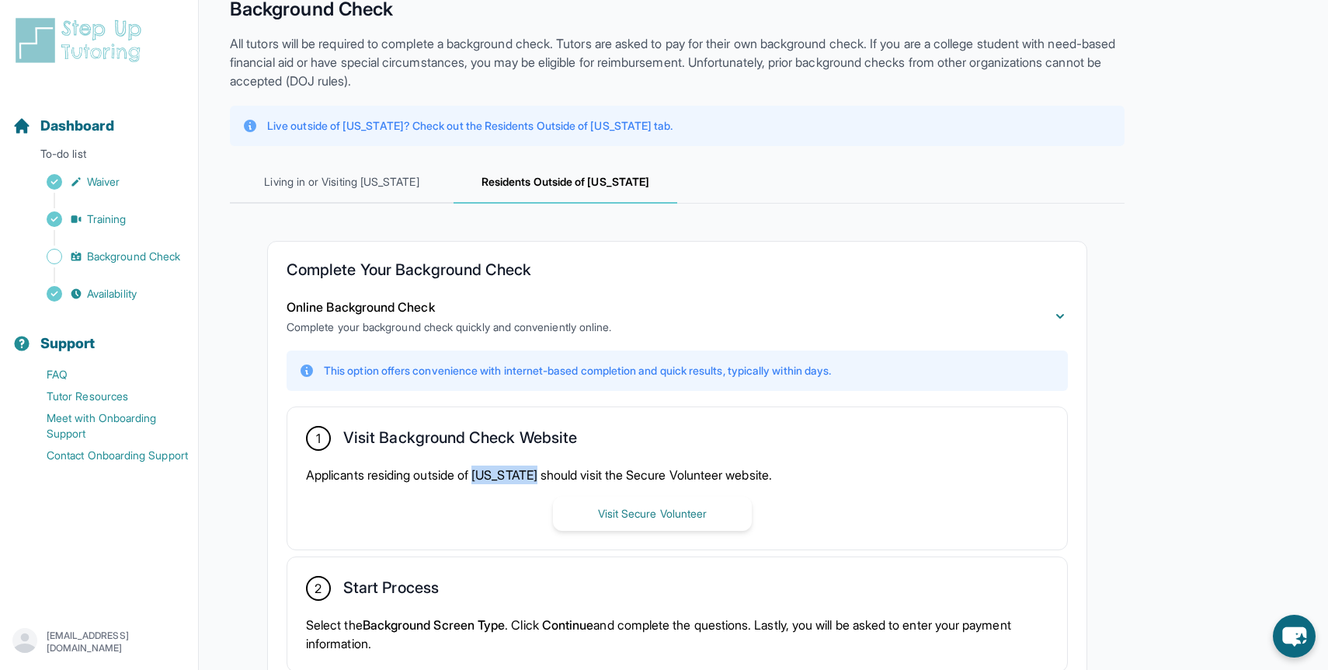
click at [535, 475] on p "Applicants residing outside of California should visit the Secure Volunteer web…" at bounding box center [677, 474] width 743 height 19
click at [538, 475] on p "Applicants residing outside of California should visit the Secure Volunteer web…" at bounding box center [677, 474] width 743 height 19
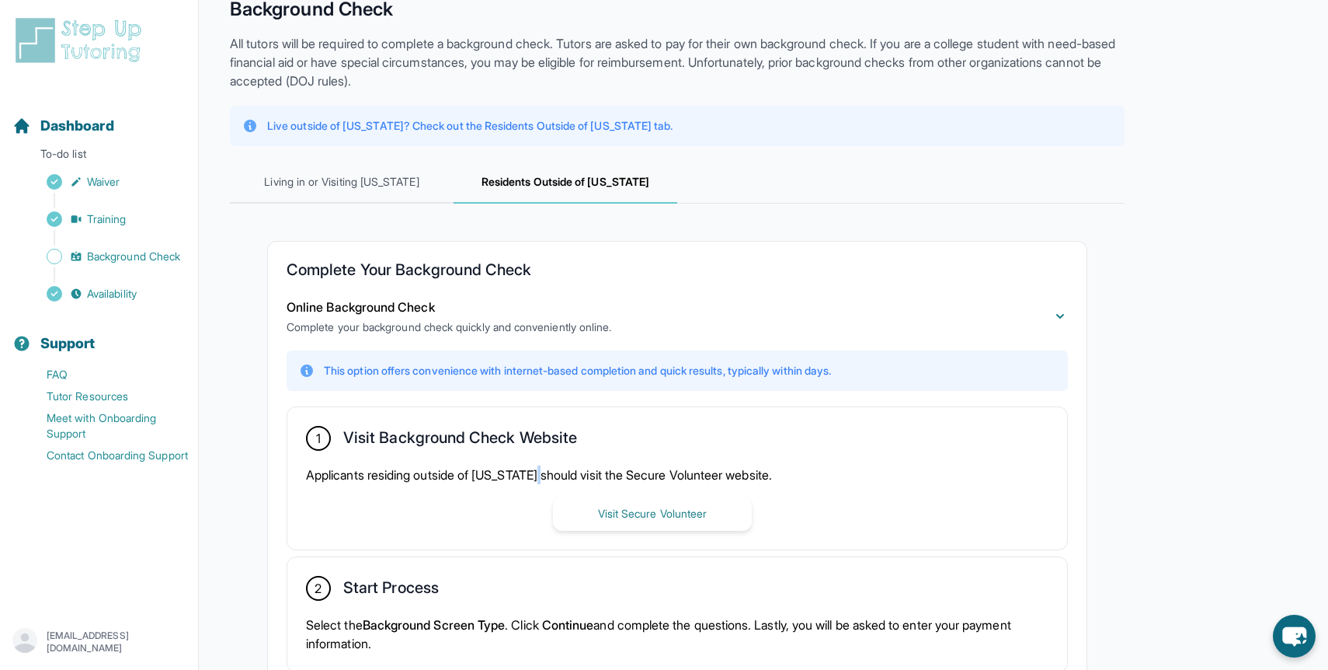
click at [538, 475] on p "Applicants residing outside of California should visit the Secure Volunteer web…" at bounding box center [677, 474] width 743 height 19
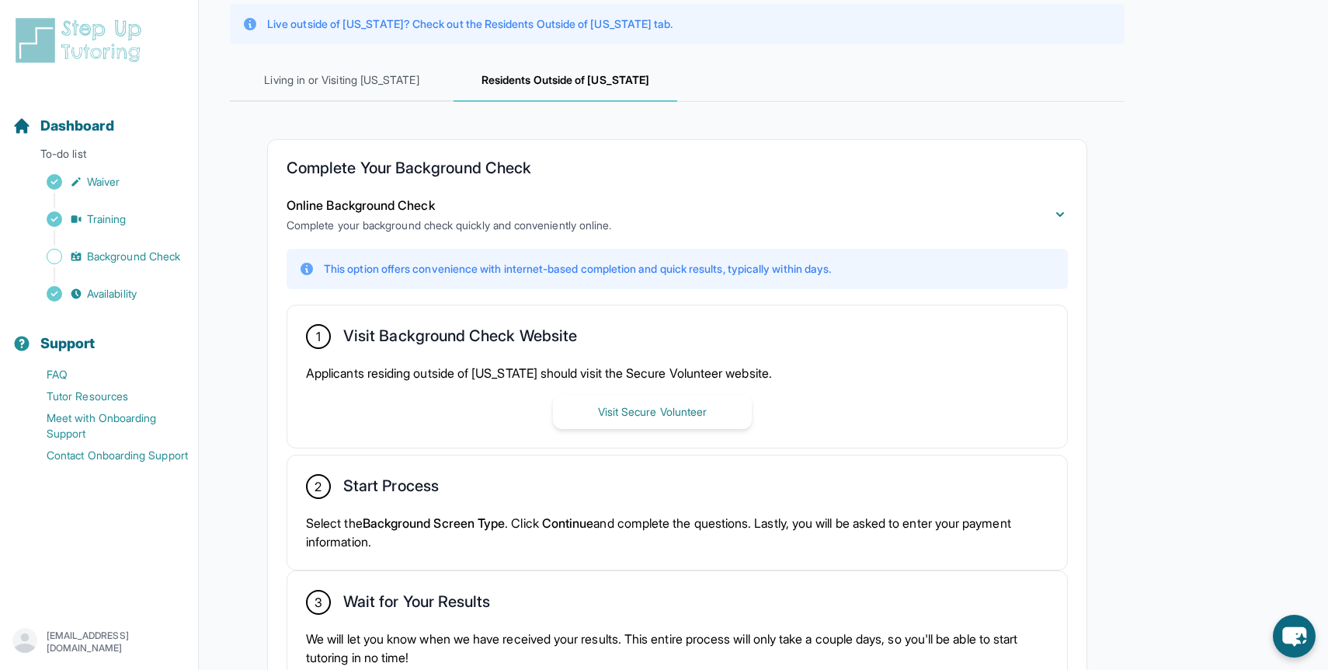
scroll to position [197, 0]
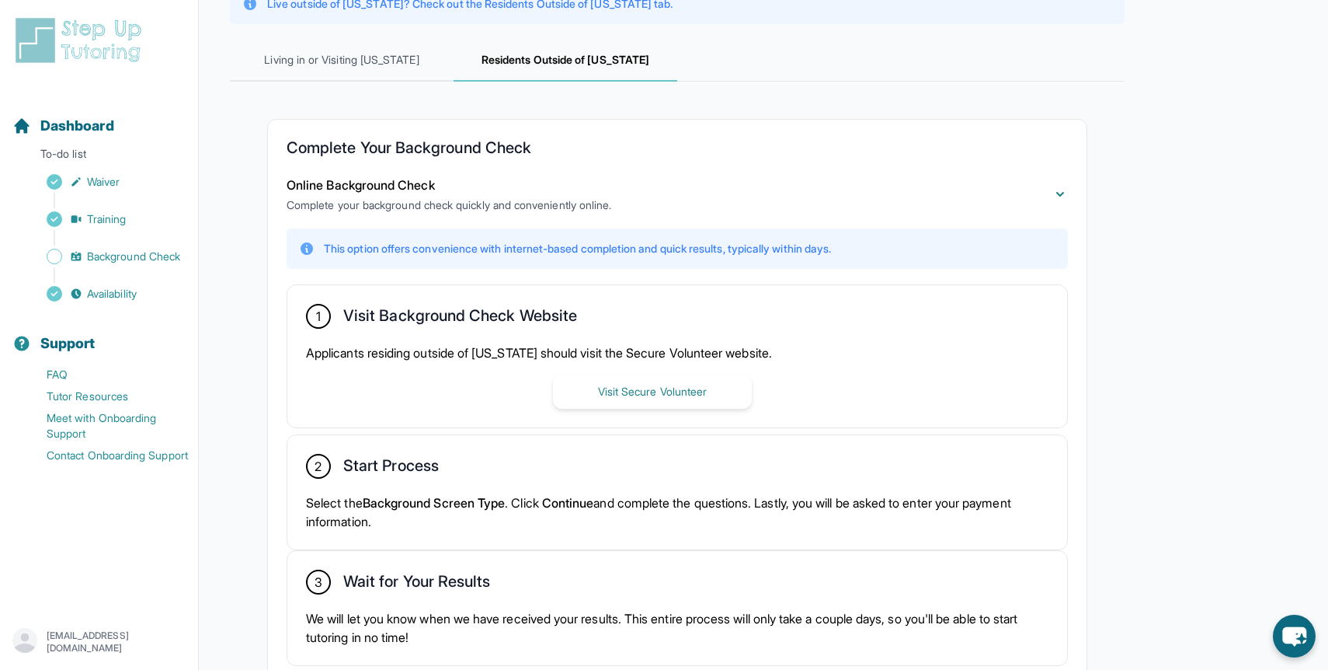
click at [566, 482] on div "2 Start Process Select the Background Screen Type . Click Continue and complete…" at bounding box center [677, 492] width 780 height 114
click at [370, 75] on span "Living in or Visiting California" at bounding box center [342, 61] width 224 height 42
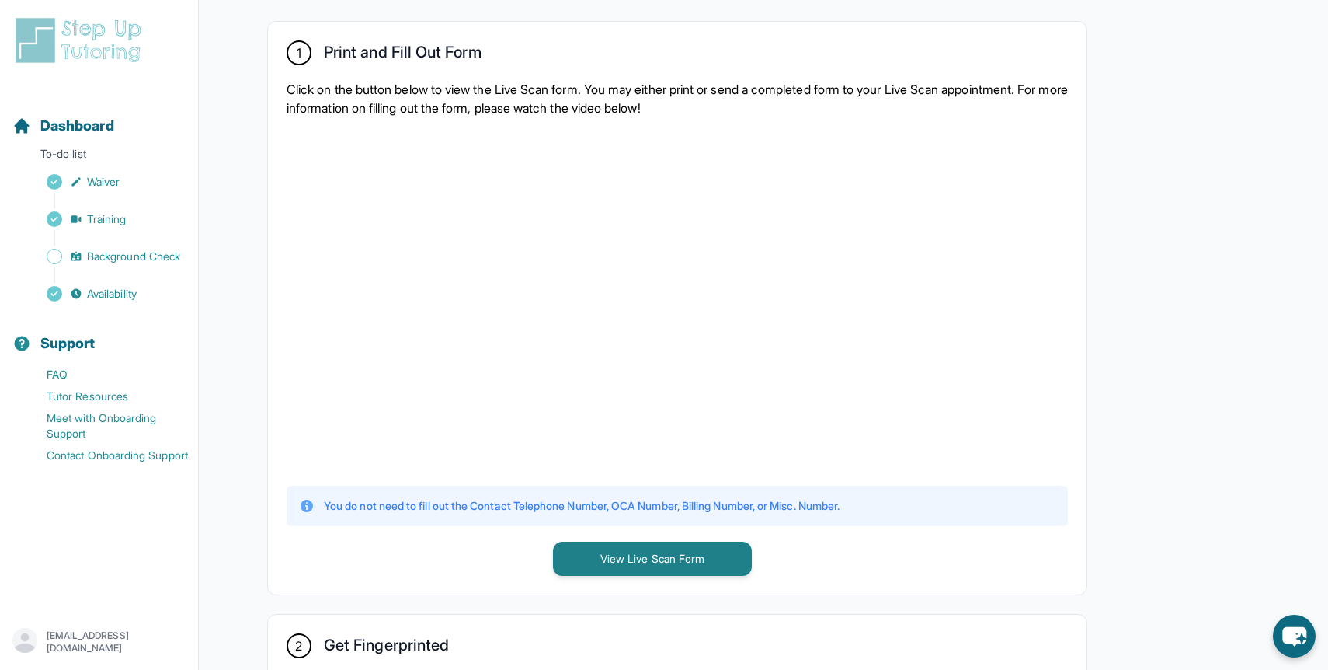
scroll to position [185, 0]
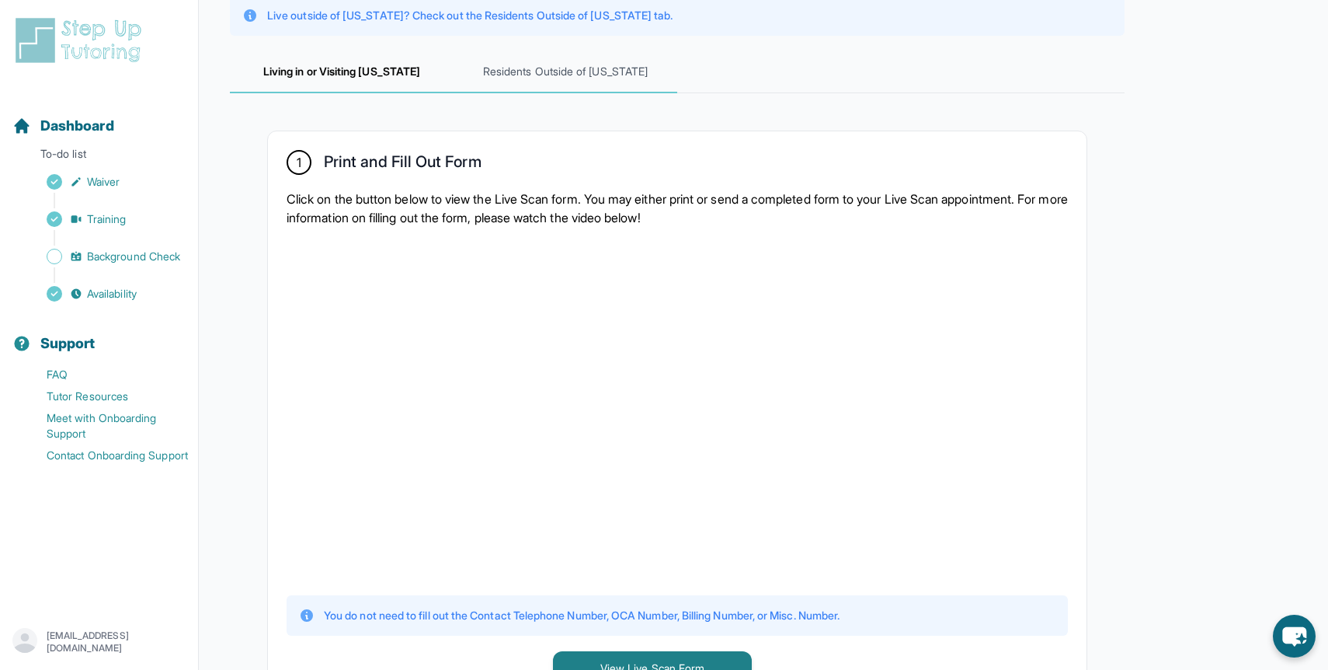
click at [551, 66] on span "Residents Outside of California" at bounding box center [566, 72] width 224 height 42
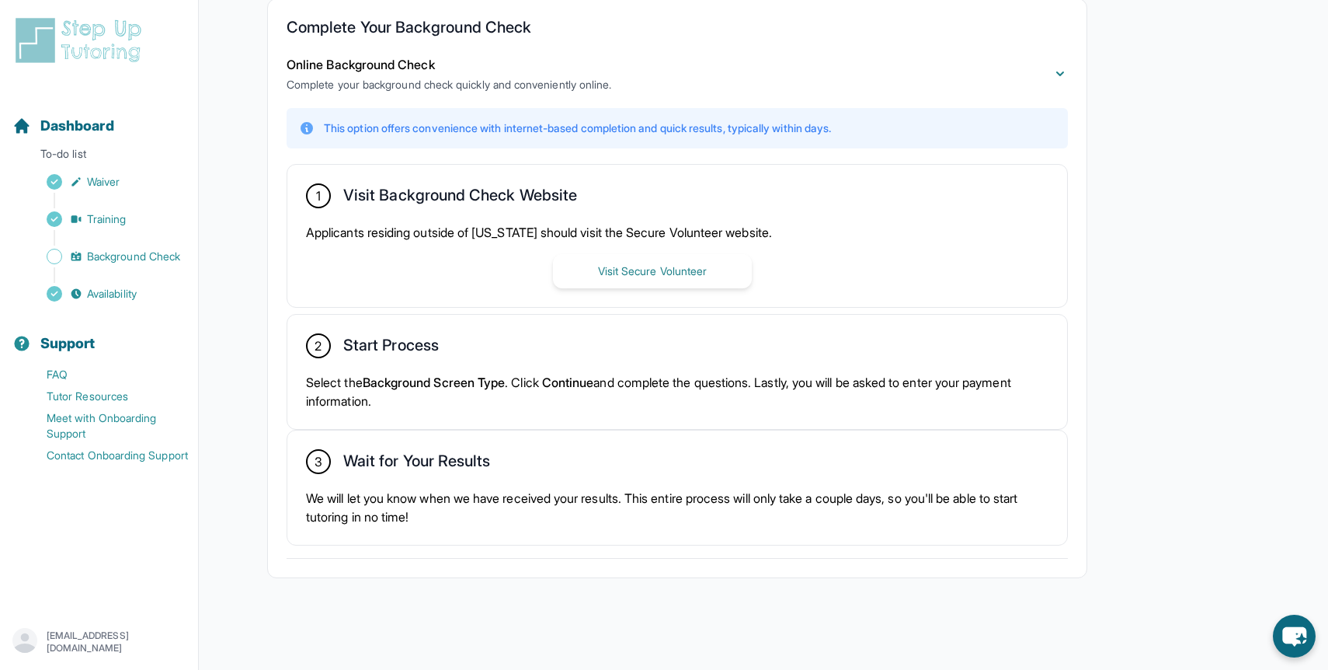
scroll to position [0, 0]
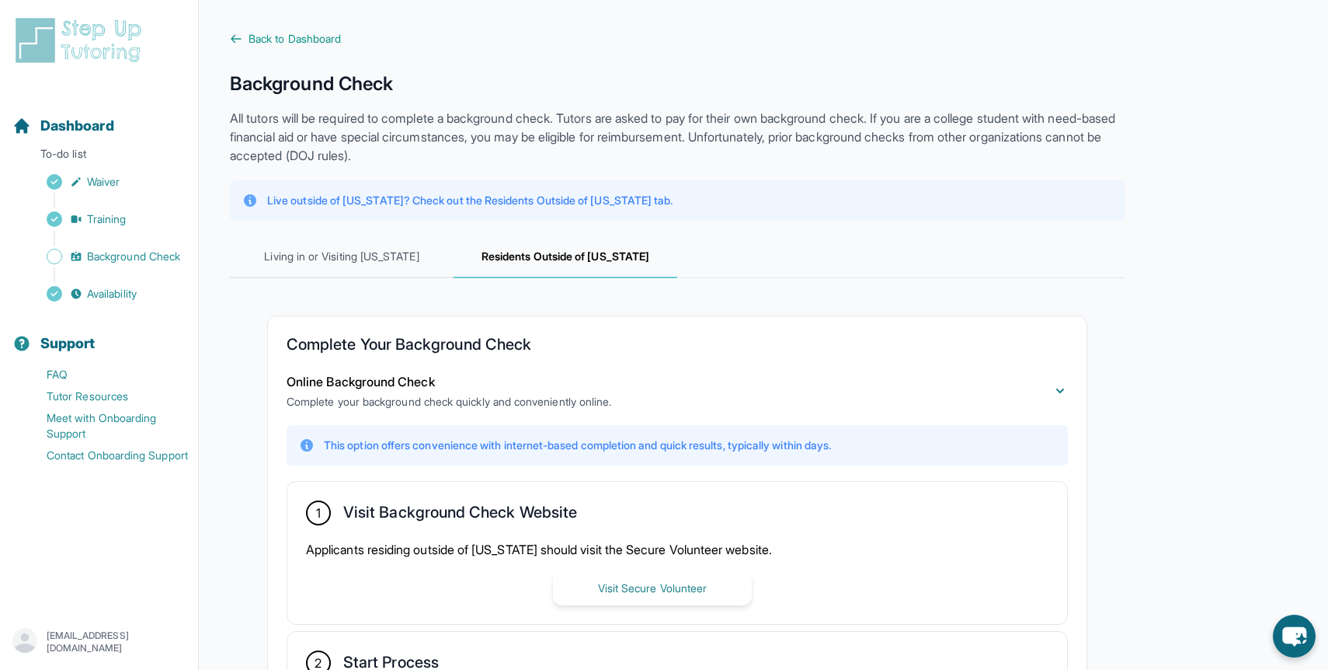
click at [426, 157] on p "All tutors will be required to complete a background check. Tutors are asked to…" at bounding box center [677, 137] width 895 height 56
click at [394, 155] on p "All tutors will be required to complete a background check. Tutors are asked to…" at bounding box center [677, 137] width 895 height 56
click at [381, 155] on p "All tutors will be required to complete a background check. Tutors are asked to…" at bounding box center [677, 137] width 895 height 56
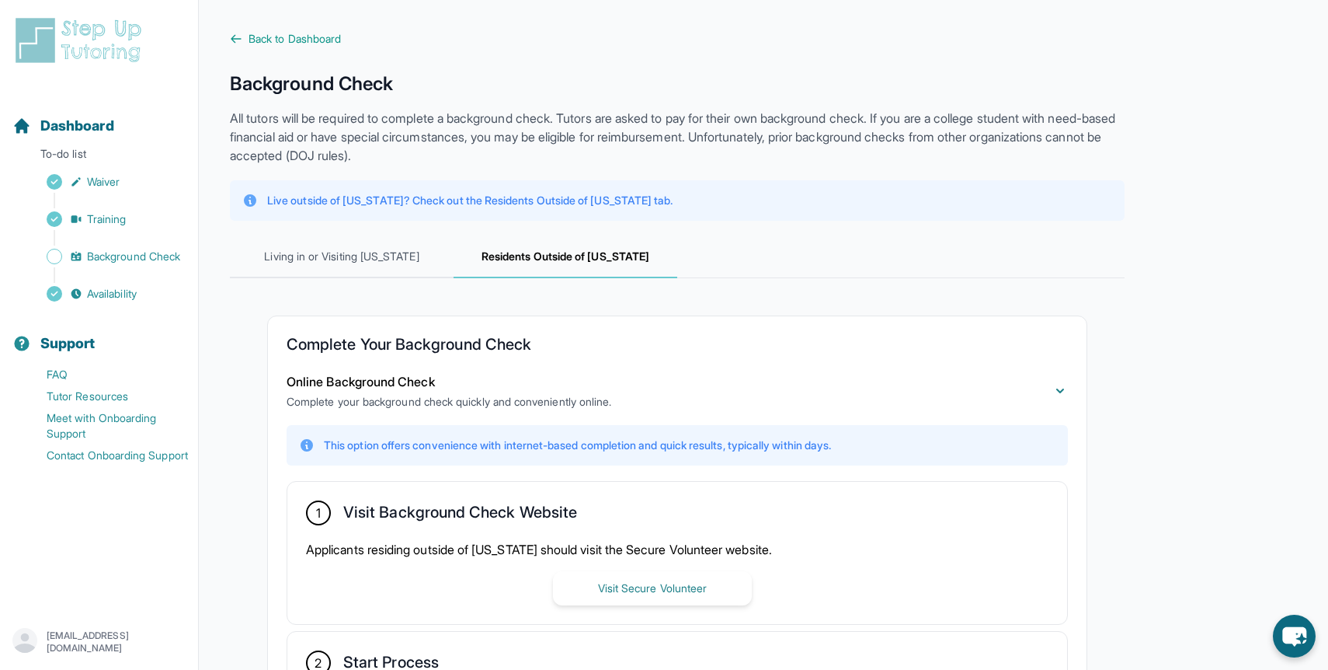
click at [381, 155] on p "All tutors will be required to complete a background check. Tutors are asked to…" at bounding box center [677, 137] width 895 height 56
click at [371, 154] on p "All tutors will be required to complete a background check. Tutors are asked to…" at bounding box center [677, 137] width 895 height 56
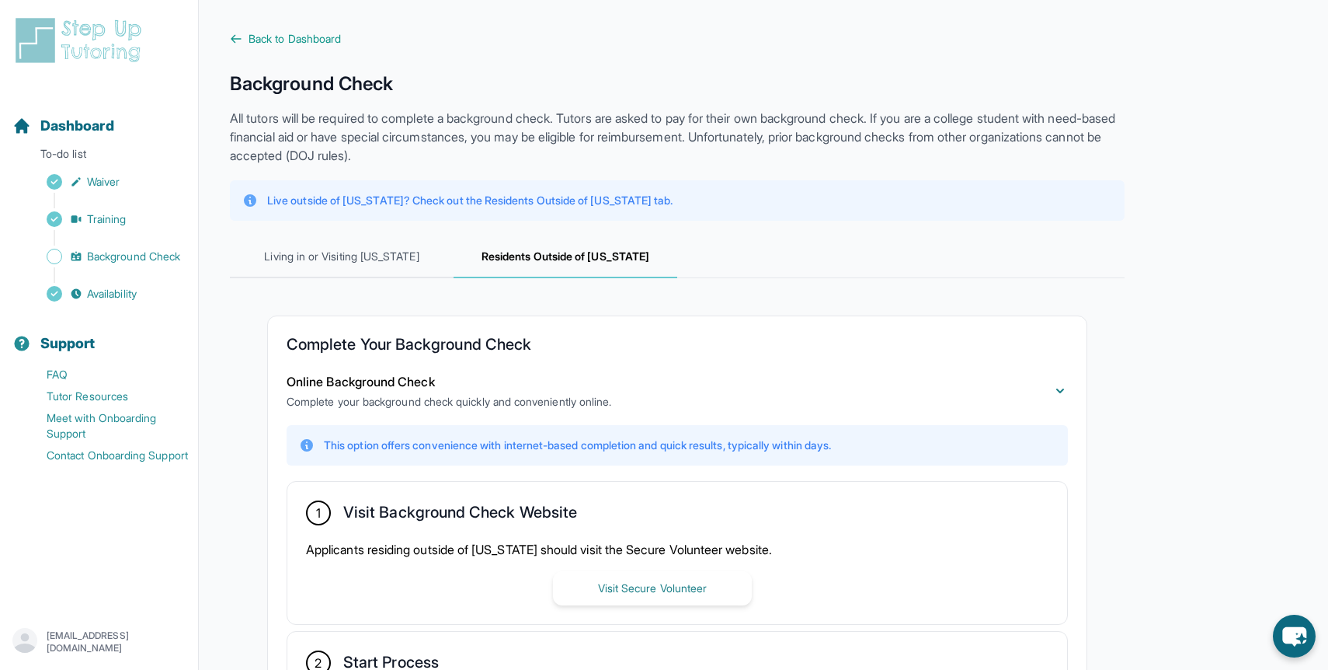
click at [371, 154] on p "All tutors will be required to complete a background check. Tutors are asked to…" at bounding box center [677, 137] width 895 height 56
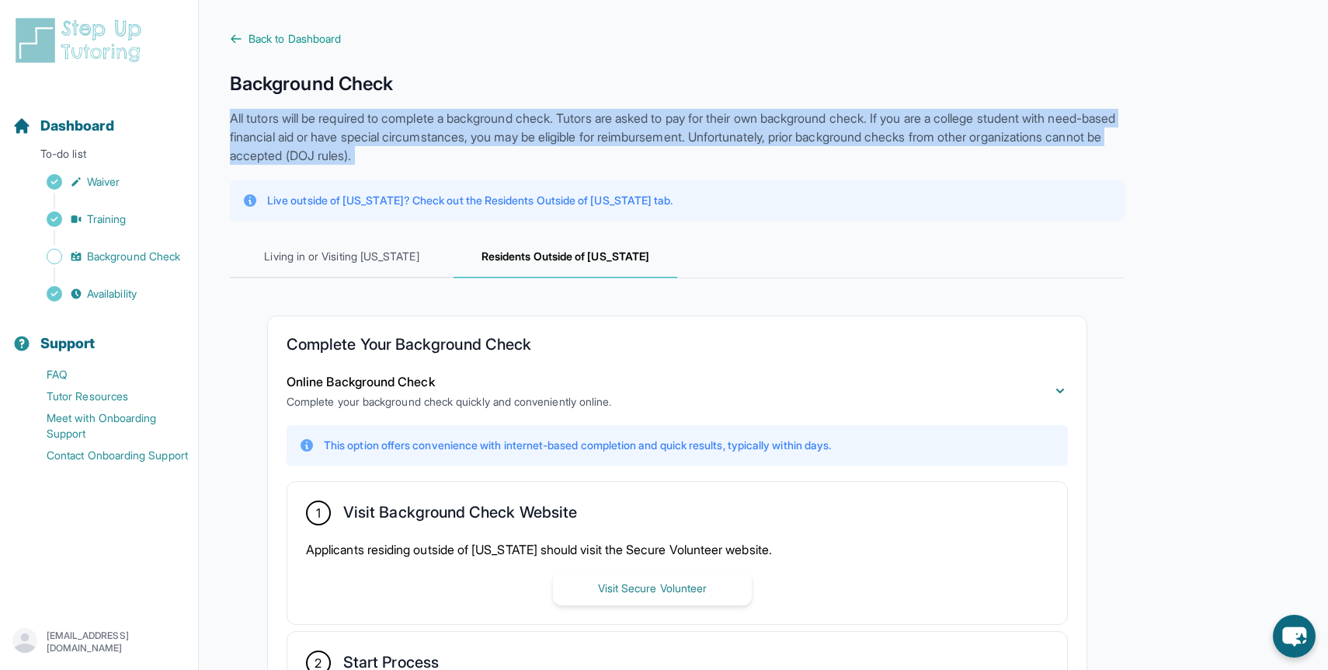
click at [375, 155] on p "All tutors will be required to complete a background check. Tutors are asked to…" at bounding box center [677, 137] width 895 height 56
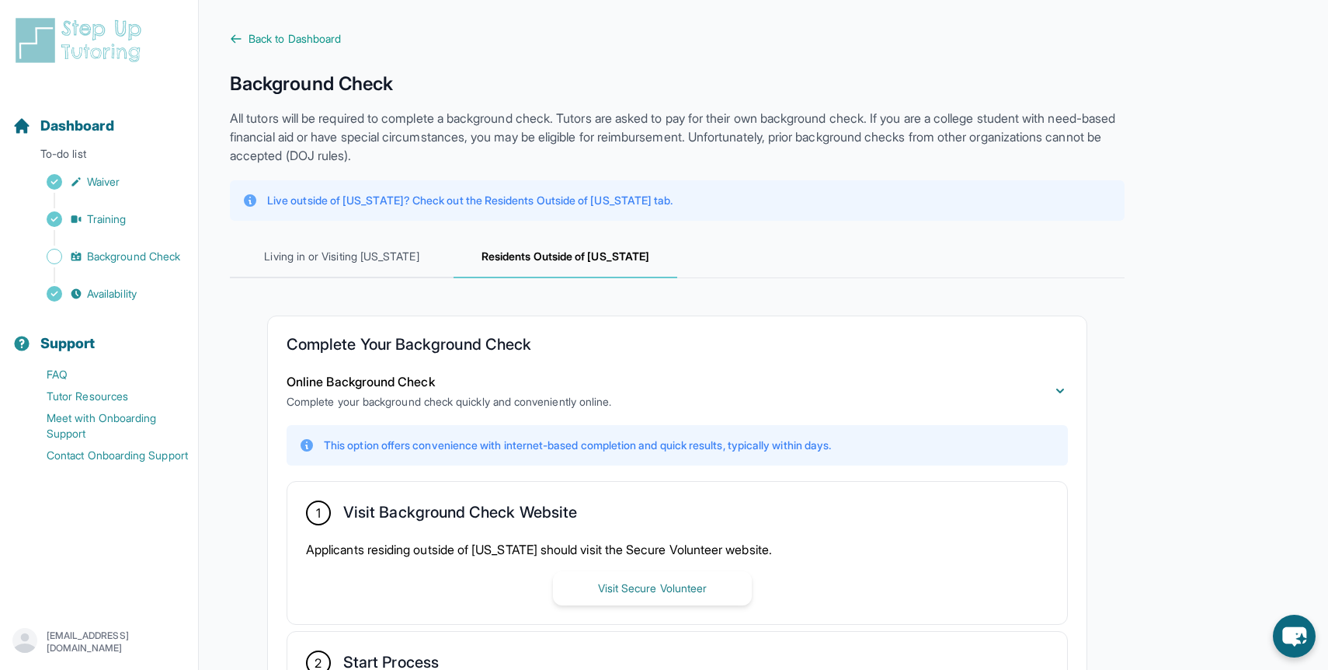
click at [375, 155] on p "All tutors will be required to complete a background check. Tutors are asked to…" at bounding box center [677, 137] width 895 height 56
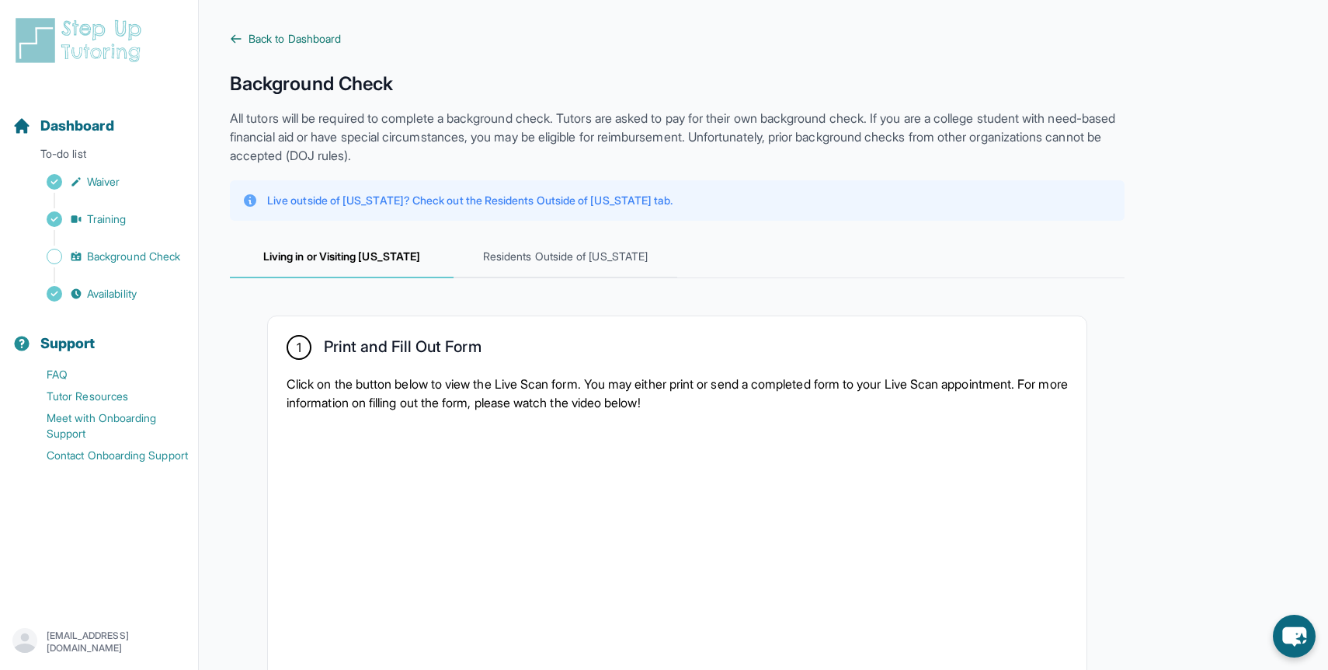
click at [281, 43] on span "Back to Dashboard" at bounding box center [295, 39] width 92 height 16
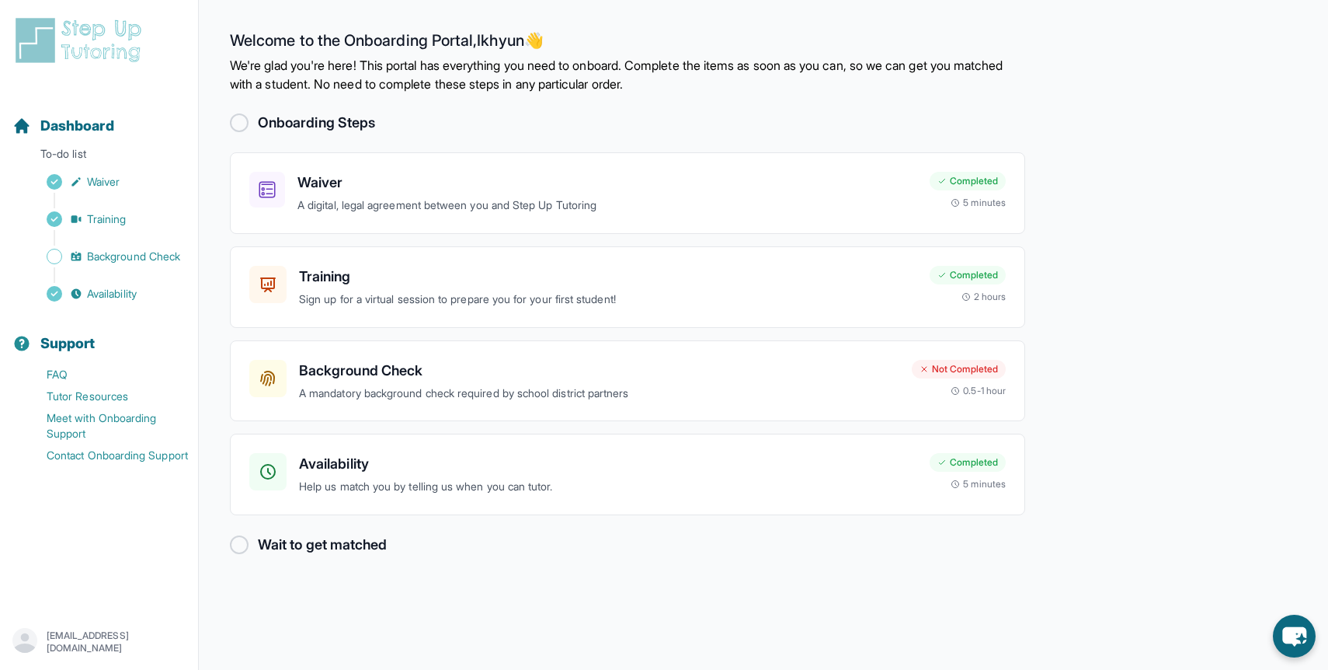
click at [239, 545] on div at bounding box center [239, 544] width 19 height 19
click at [282, 543] on h2 "Wait to get matched" at bounding box center [322, 545] width 129 height 22
click at [318, 119] on h2 "Onboarding Steps" at bounding box center [316, 123] width 117 height 22
